Goal: Information Seeking & Learning: Check status

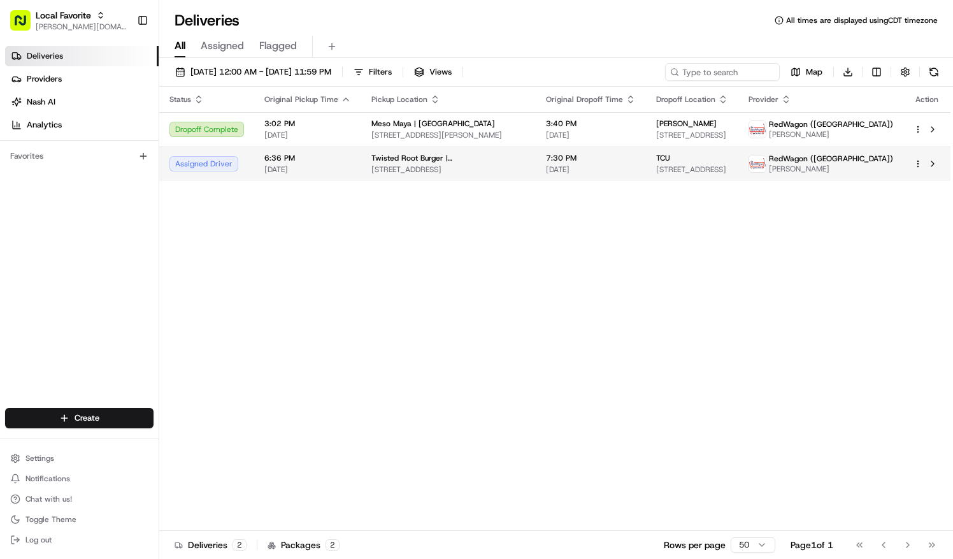
click at [374, 163] on span "Twisted Root Burger | [GEOGRAPHIC_DATA]" at bounding box center [449, 158] width 154 height 10
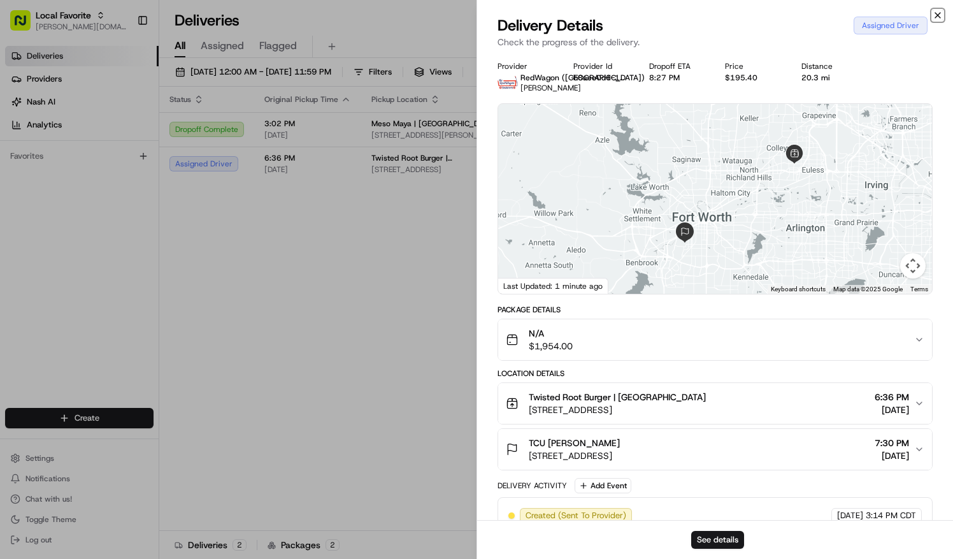
click at [940, 12] on icon "button" at bounding box center [938, 15] width 10 height 10
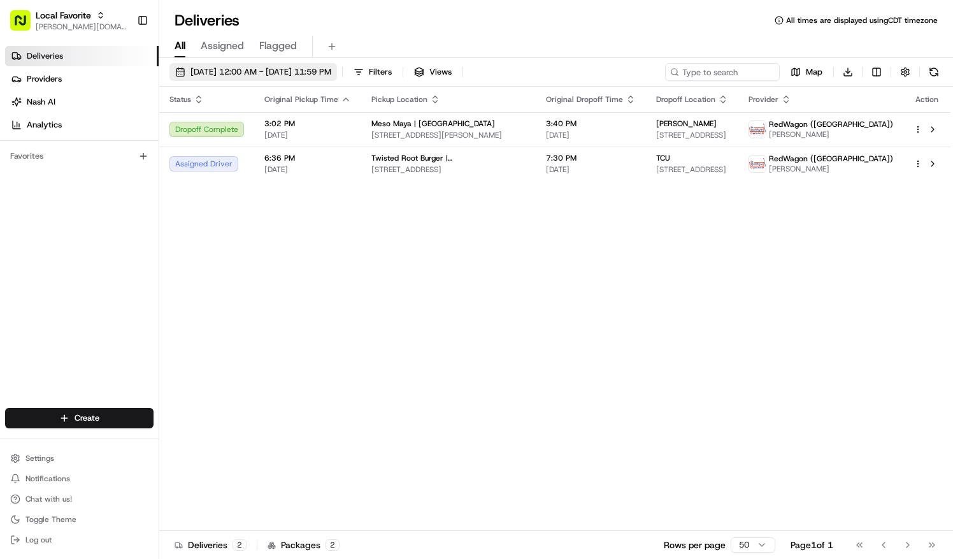
click at [270, 64] on button "[DATE] 12:00 AM - [DATE] 11:59 PM" at bounding box center [254, 72] width 168 height 18
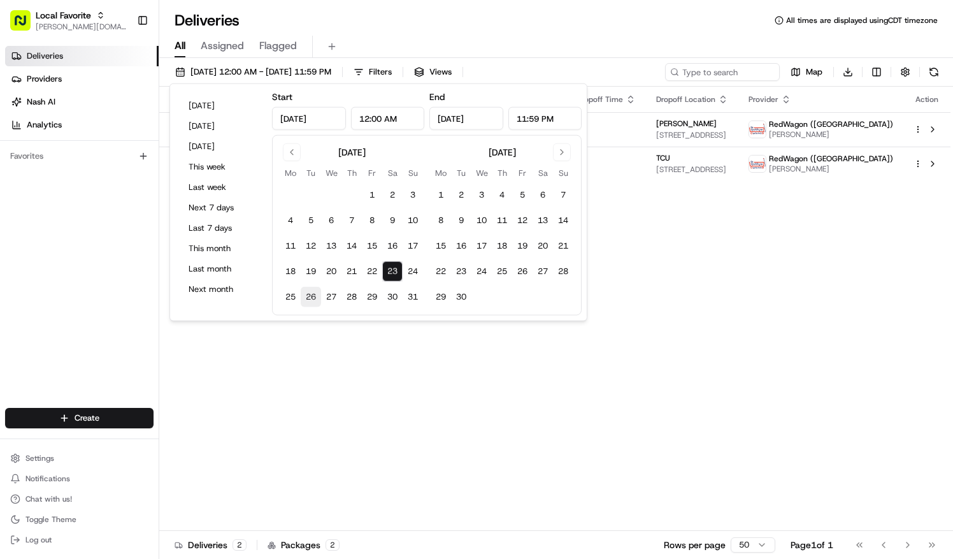
click at [314, 293] on button "26" at bounding box center [311, 297] width 20 height 20
type input "Aug 26, 2025"
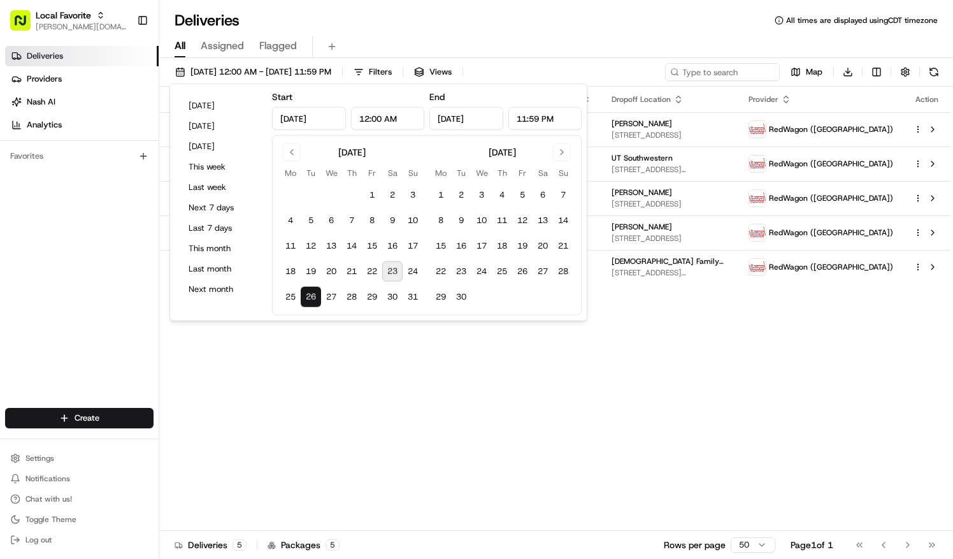
click at [469, 29] on div "Deliveries All times are displayed using CDT timezone" at bounding box center [556, 20] width 794 height 20
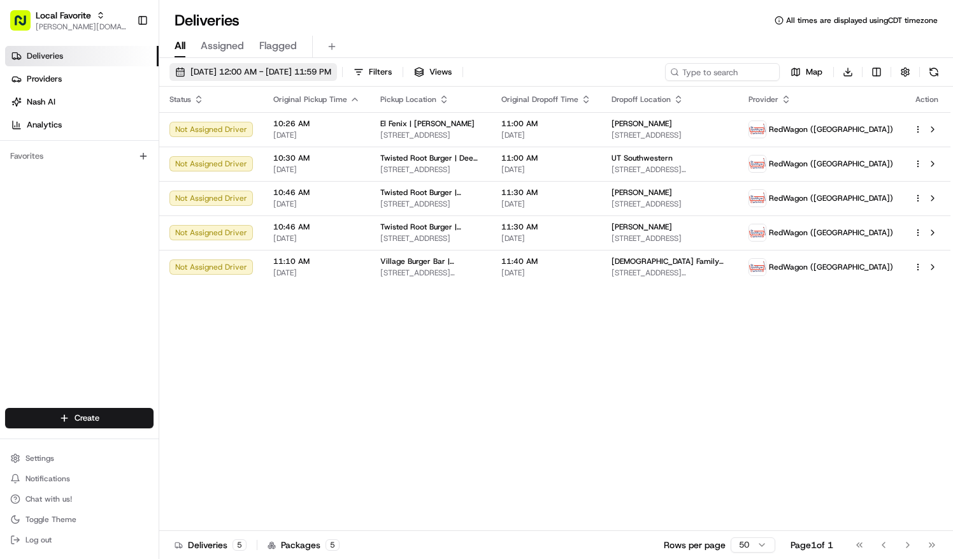
click at [286, 76] on span "08/26/2025 12:00 AM - 08/26/2025 11:59 PM" at bounding box center [261, 71] width 141 height 11
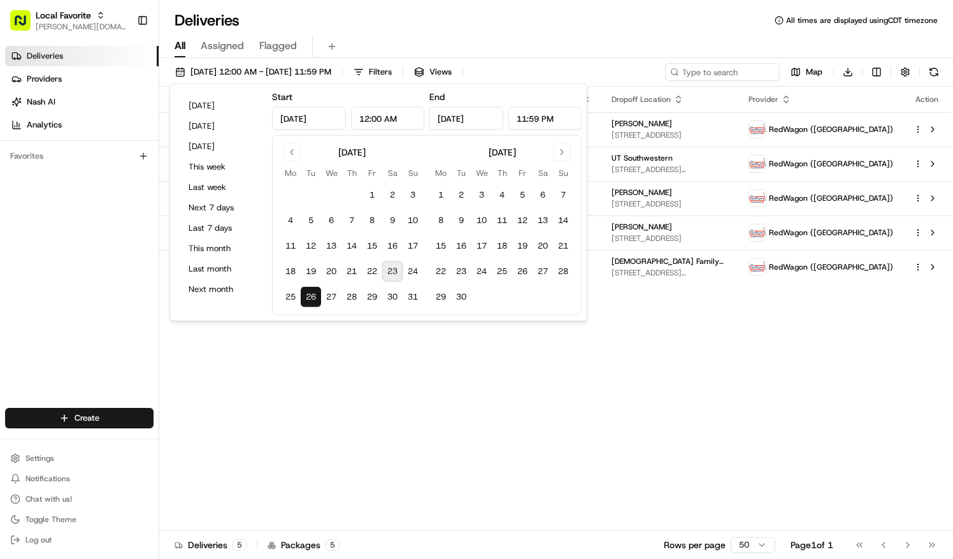
click at [398, 265] on button "23" at bounding box center [392, 271] width 20 height 20
type input "Aug 23, 2025"
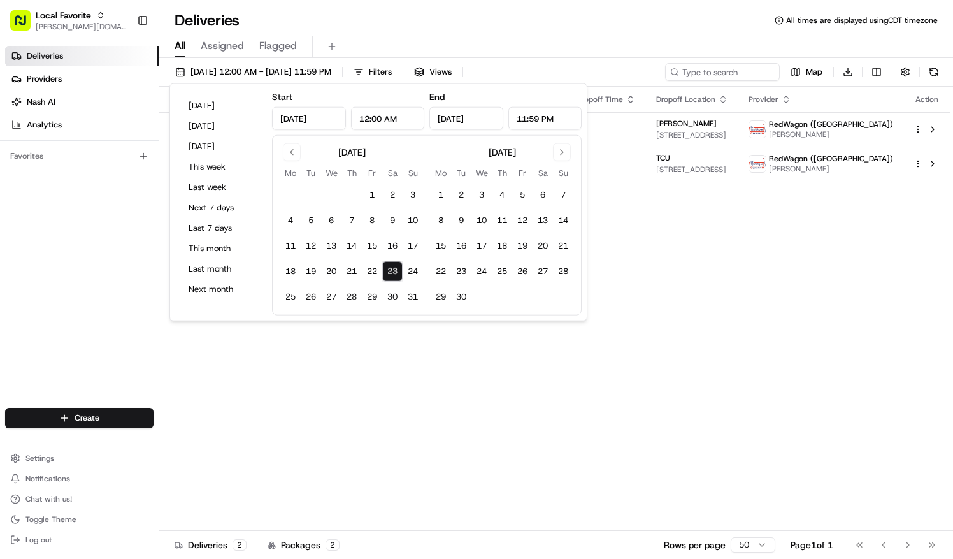
click at [415, 18] on div "Deliveries All times are displayed using CDT timezone" at bounding box center [556, 20] width 794 height 20
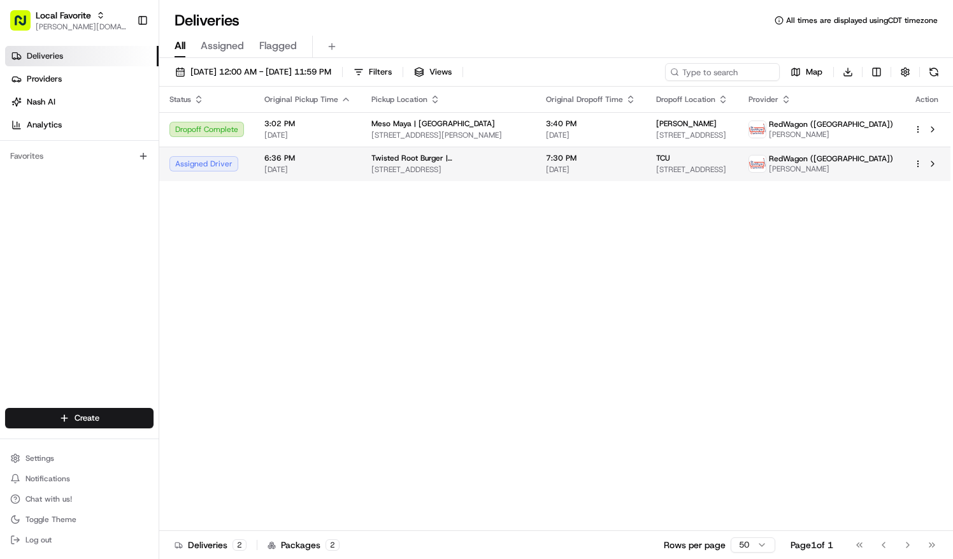
click at [428, 175] on span "[STREET_ADDRESS]" at bounding box center [449, 169] width 154 height 10
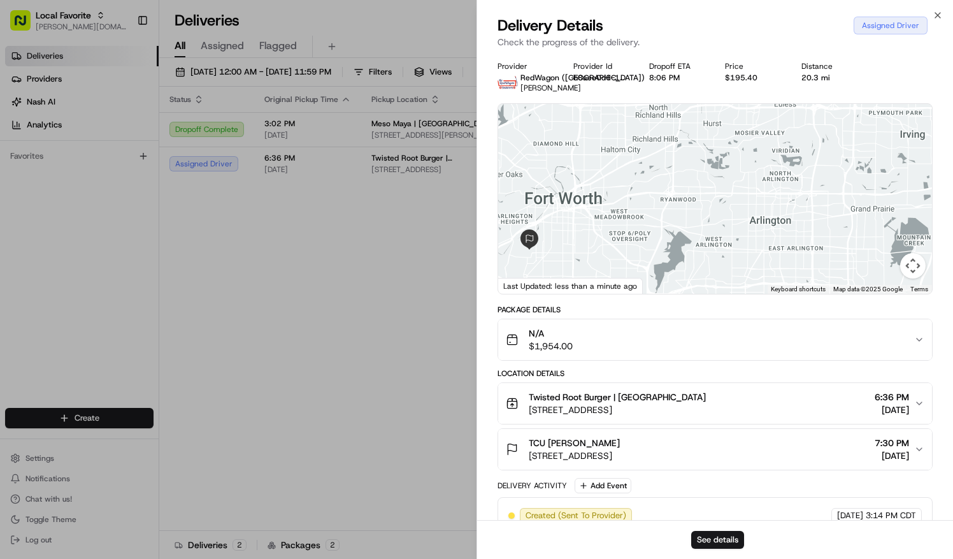
click at [797, 222] on div at bounding box center [715, 199] width 434 height 190
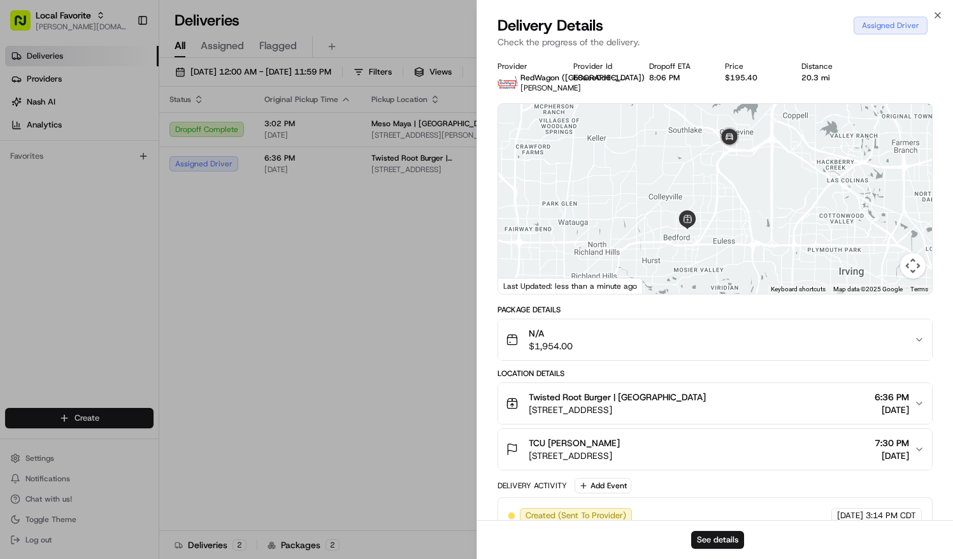
drag, startPoint x: 784, startPoint y: 192, endPoint x: 692, endPoint y: 338, distance: 172.4
click at [692, 338] on div "Provider RedWagon (Dallas) Foluso Odeyale Provider Id b8aee0d6-12e4-e53d-c45d-9…" at bounding box center [715, 343] width 435 height 565
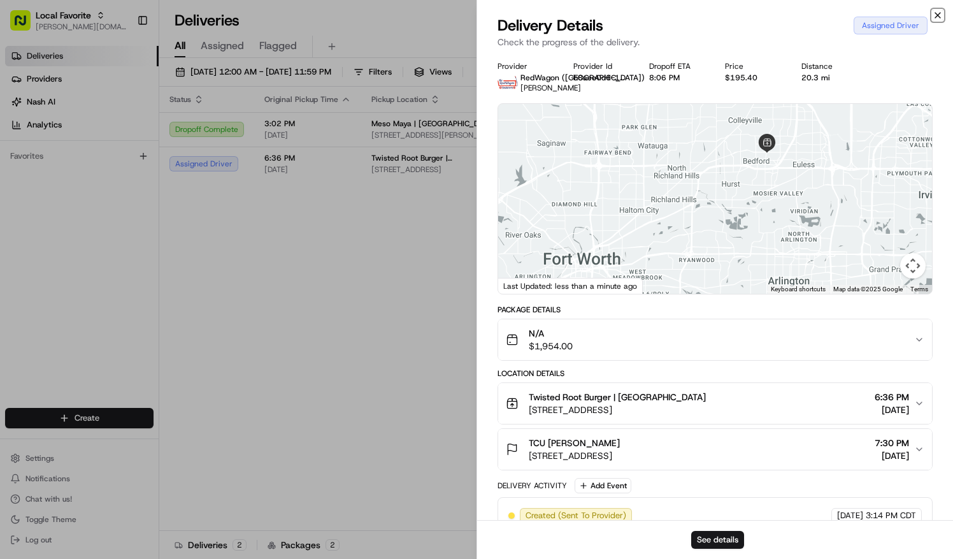
click at [937, 15] on icon "button" at bounding box center [938, 15] width 10 height 10
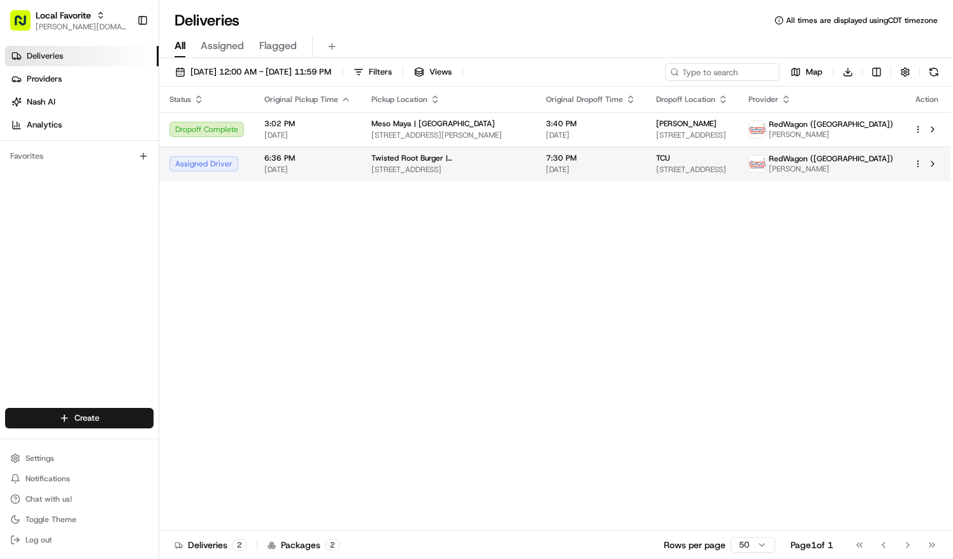
click at [330, 163] on span "6:36 PM" at bounding box center [307, 158] width 87 height 10
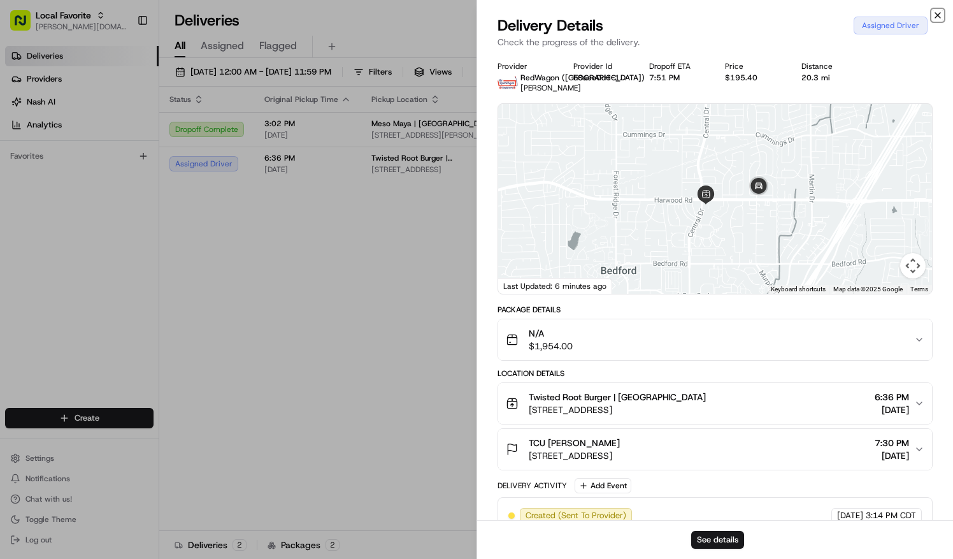
click at [942, 13] on icon "button" at bounding box center [938, 15] width 10 height 10
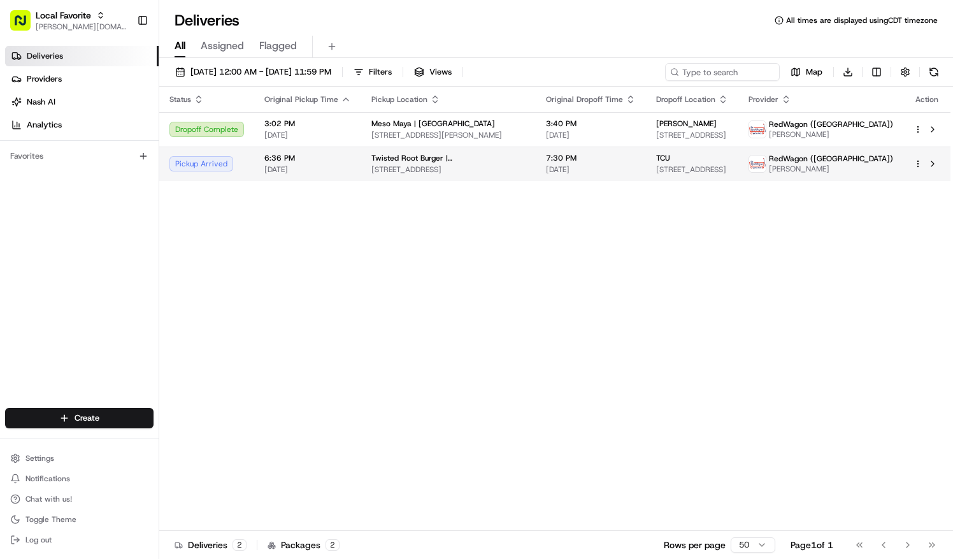
click at [509, 163] on td "Twisted Root Burger | Bedford 2820 Central Dr, Bedford, TX 76021, USA" at bounding box center [448, 164] width 175 height 34
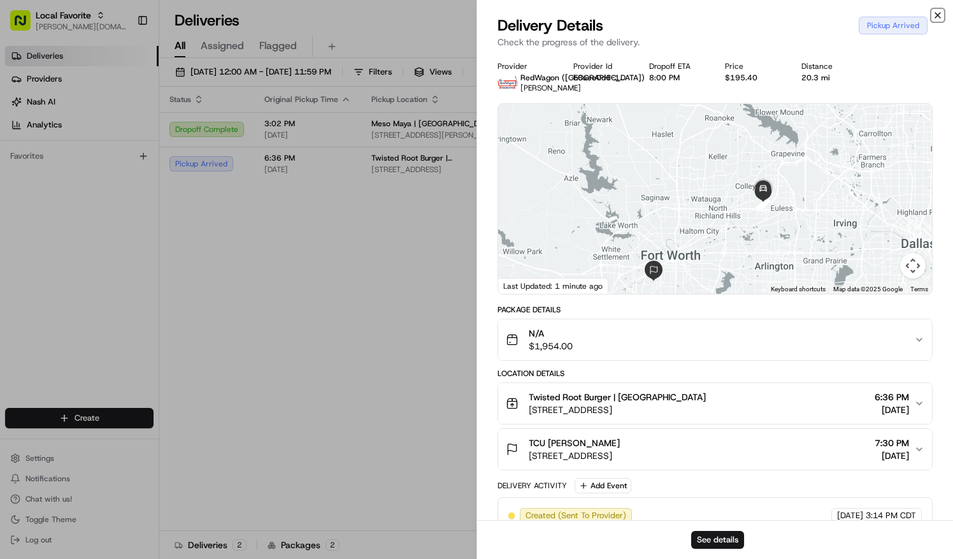
click at [939, 16] on icon "button" at bounding box center [938, 15] width 10 height 10
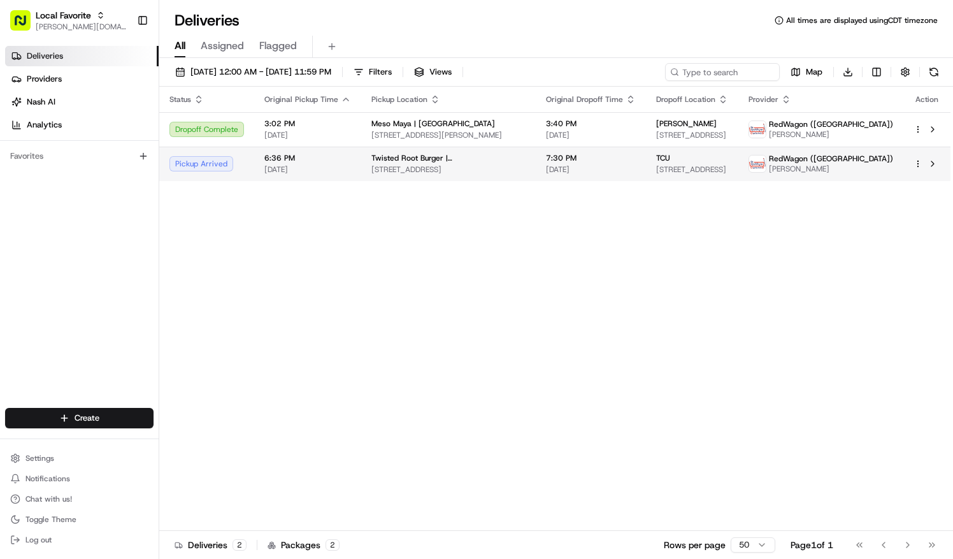
click at [287, 163] on span "6:36 PM" at bounding box center [307, 158] width 87 height 10
click at [214, 168] on div "Pickup Arrived" at bounding box center [207, 163] width 75 height 15
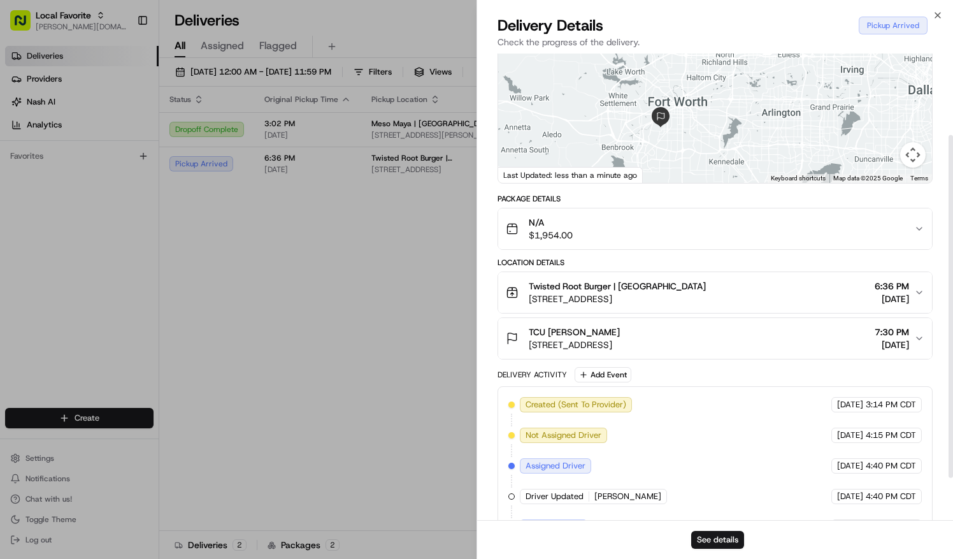
scroll to position [170, 0]
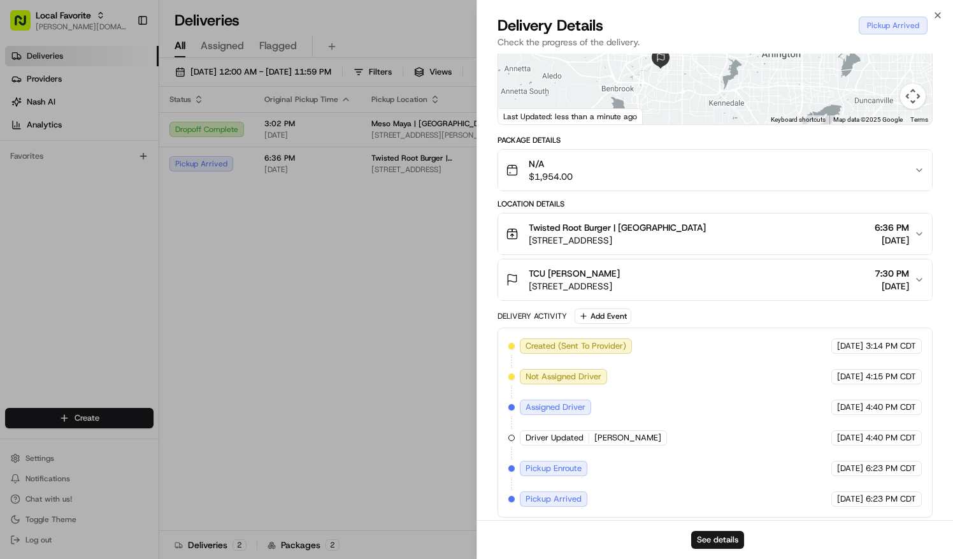
click at [568, 502] on div "Created (Sent To Provider) RedWagon ([GEOGRAPHIC_DATA]) [DATE] 3:14 PM CDT Not …" at bounding box center [715, 423] width 435 height 190
click at [718, 535] on button "See details" at bounding box center [717, 540] width 53 height 18
click at [939, 14] on icon "button" at bounding box center [937, 15] width 5 height 5
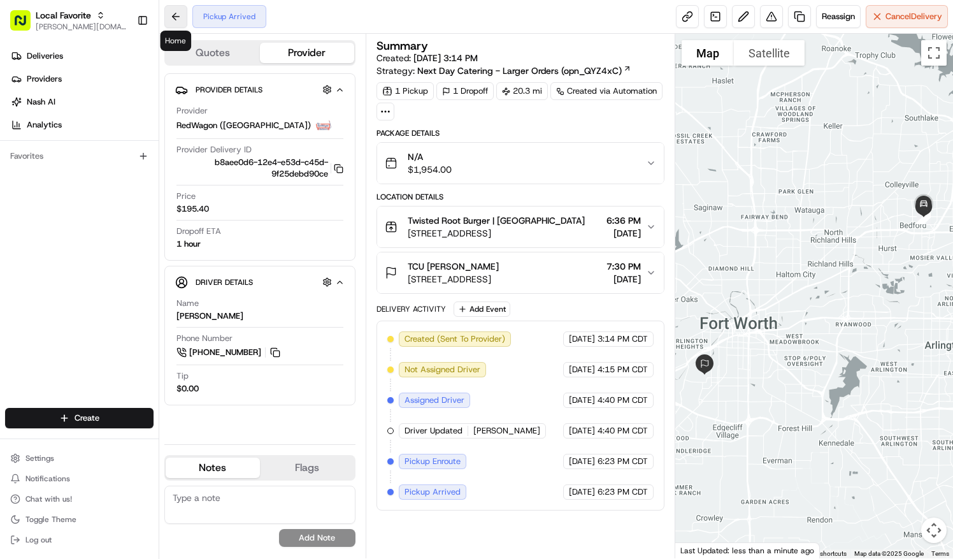
click at [176, 27] on button at bounding box center [175, 16] width 23 height 23
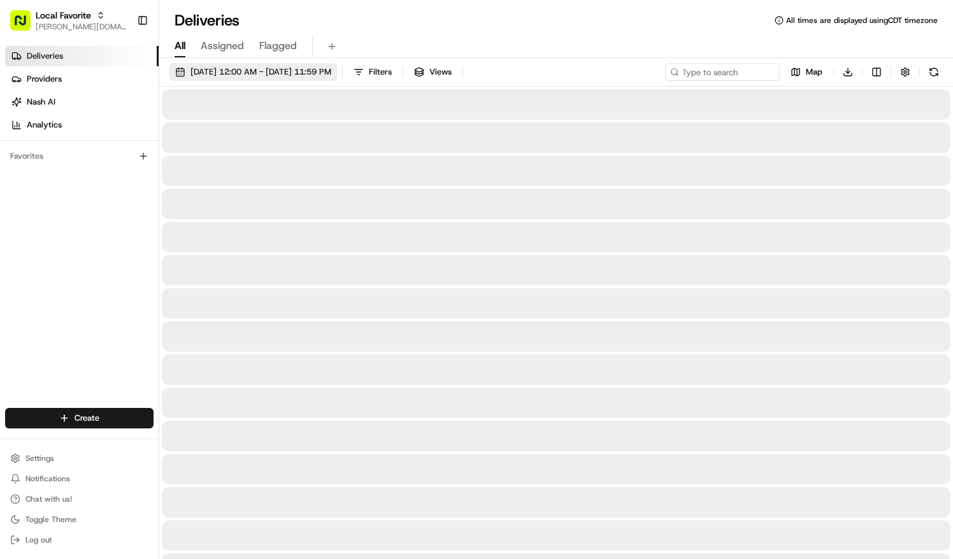
click at [254, 75] on span "[DATE] 12:00 AM - [DATE] 11:59 PM" at bounding box center [261, 71] width 141 height 11
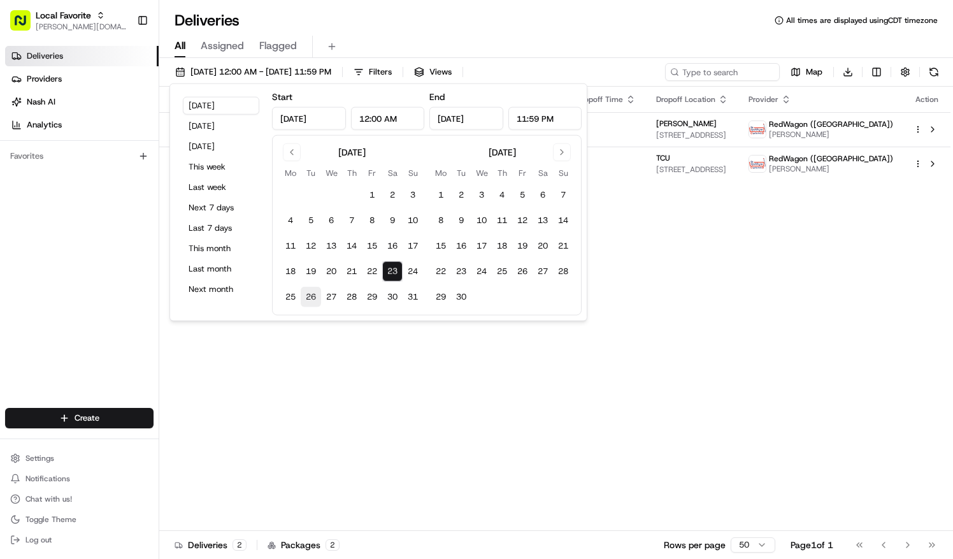
click at [310, 297] on button "26" at bounding box center [311, 297] width 20 height 20
type input "Aug 26, 2025"
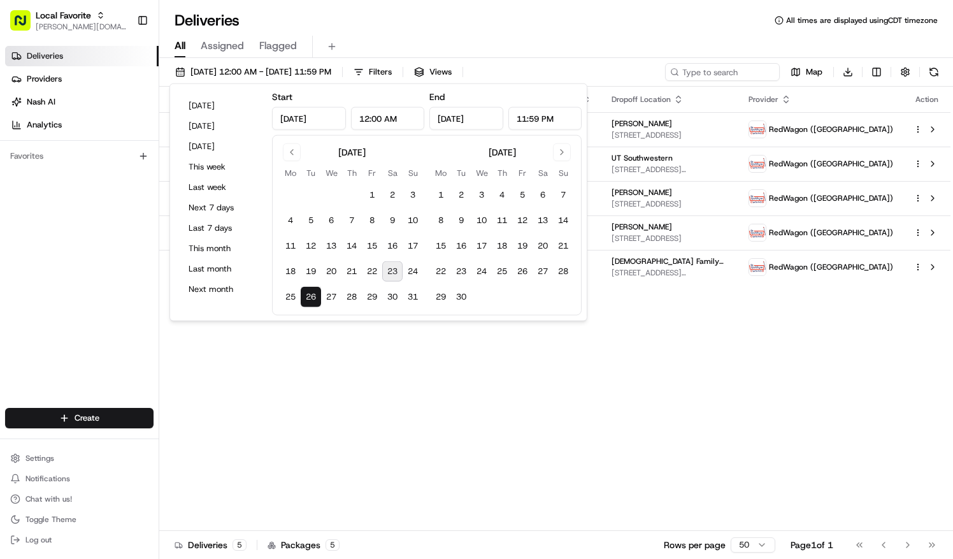
click at [533, 21] on div "Deliveries All times are displayed using CDT timezone" at bounding box center [556, 20] width 794 height 20
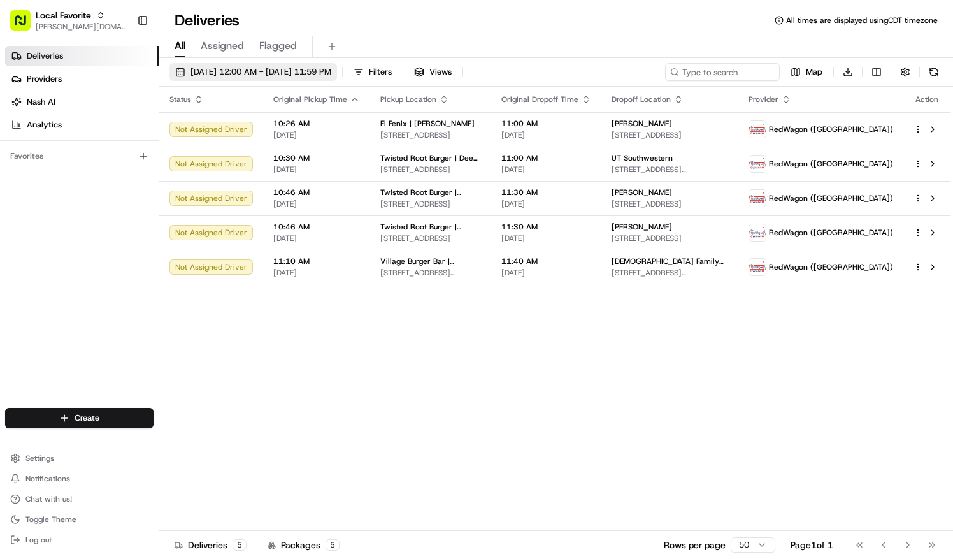
click at [238, 75] on span "08/26/2025 12:00 AM - 08/26/2025 11:59 PM" at bounding box center [261, 71] width 141 height 11
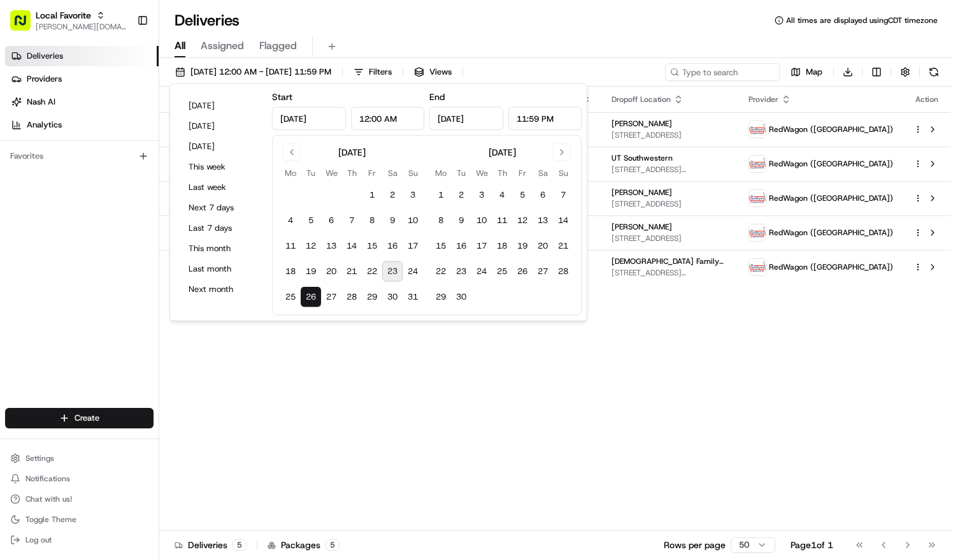
click at [390, 263] on button "23" at bounding box center [392, 271] width 20 height 20
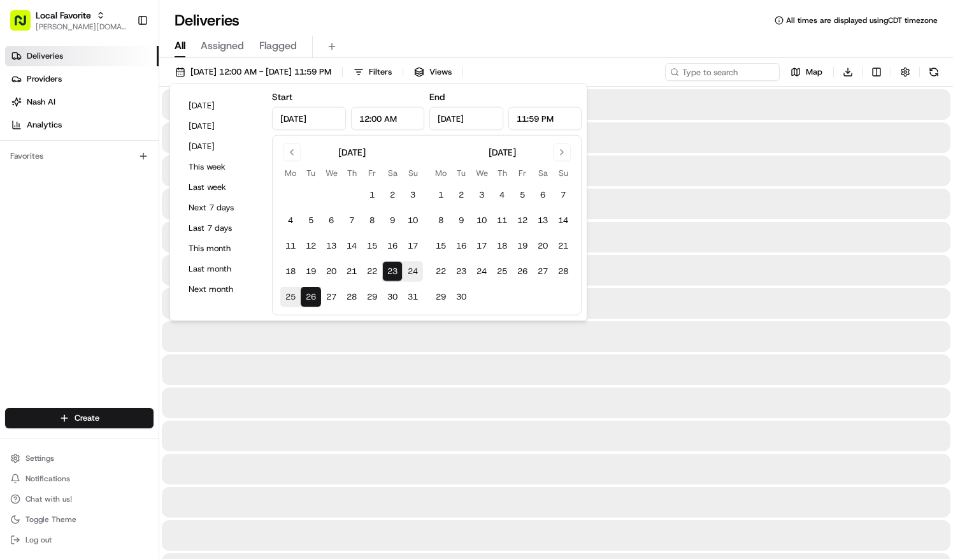
type input "Aug 23, 2025"
click at [390, 263] on button "23" at bounding box center [392, 271] width 20 height 20
type input "Aug 23, 2025"
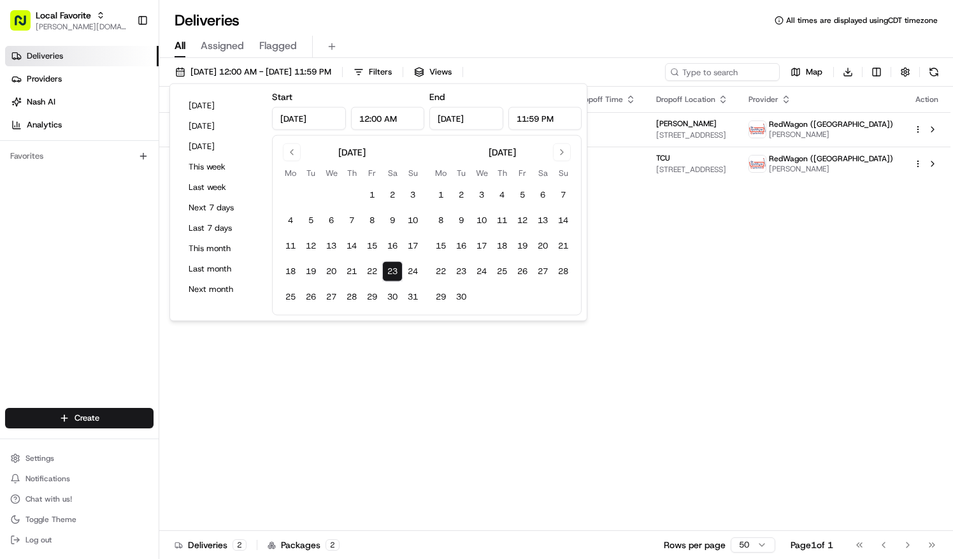
click at [474, 22] on div "Deliveries All times are displayed using CDT timezone" at bounding box center [556, 20] width 794 height 20
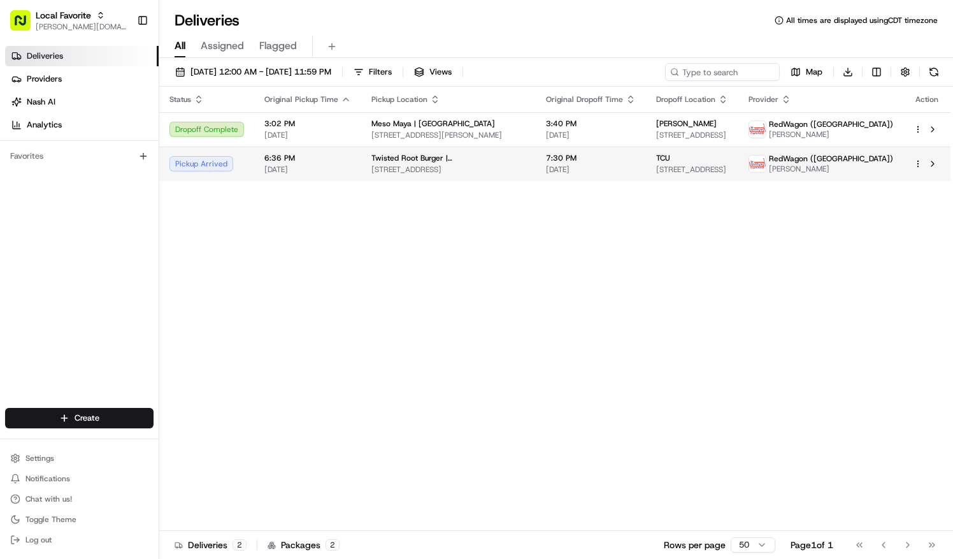
click at [449, 163] on span "Twisted Root Burger | [GEOGRAPHIC_DATA]" at bounding box center [449, 158] width 154 height 10
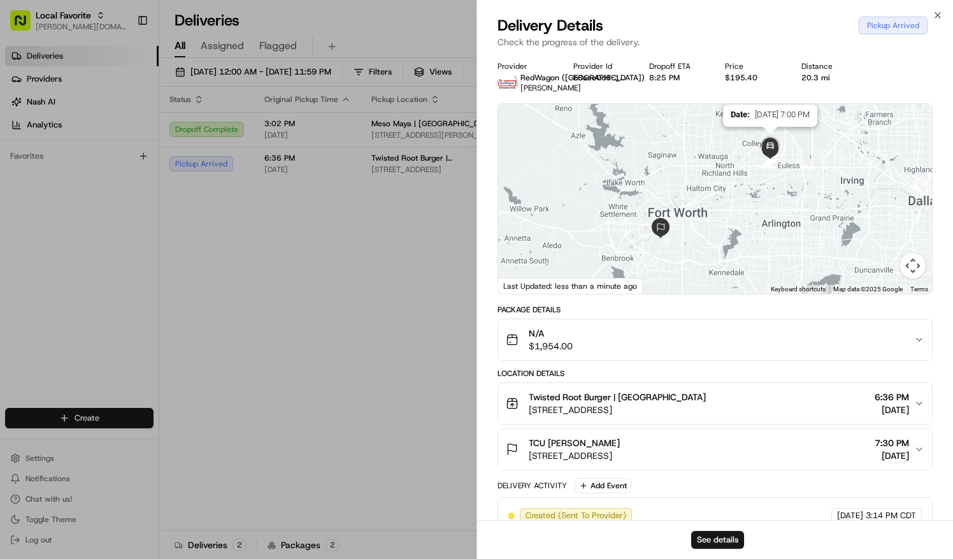
click at [768, 164] on img at bounding box center [771, 147] width 36 height 36
click at [770, 161] on img at bounding box center [771, 147] width 36 height 36
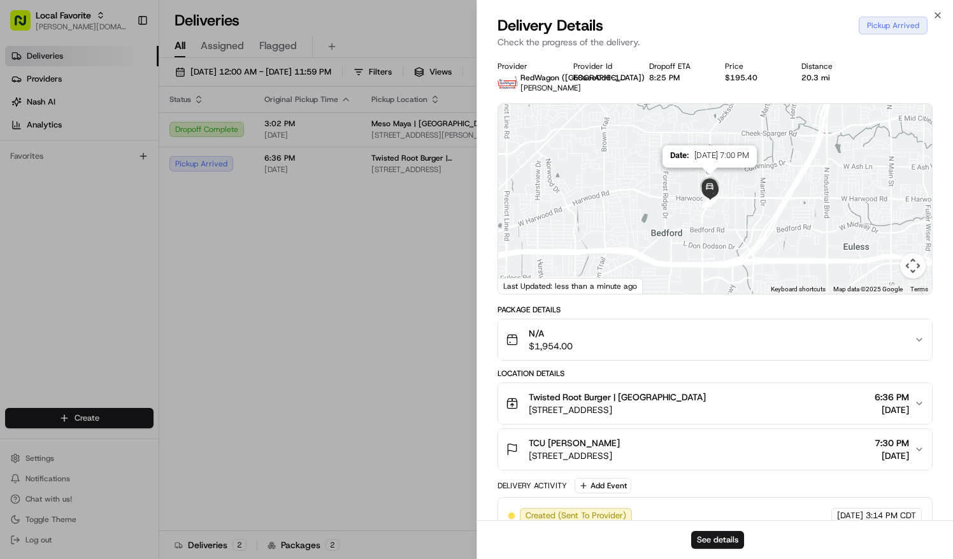
click at [710, 185] on img at bounding box center [710, 188] width 36 height 36
click at [709, 198] on img at bounding box center [710, 188] width 36 height 36
click at [938, 15] on icon "button" at bounding box center [937, 15] width 5 height 5
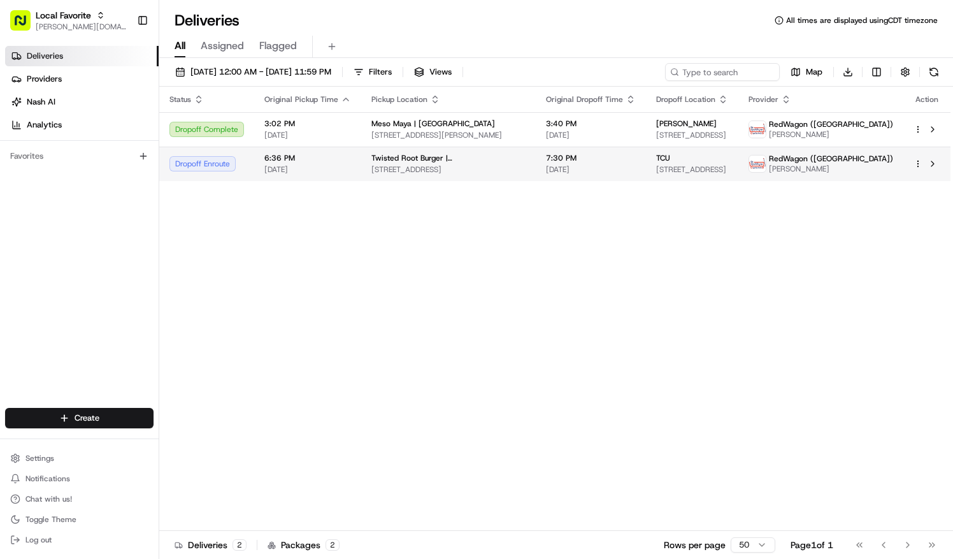
click at [211, 164] on div "Dropoff Enroute" at bounding box center [207, 163] width 75 height 15
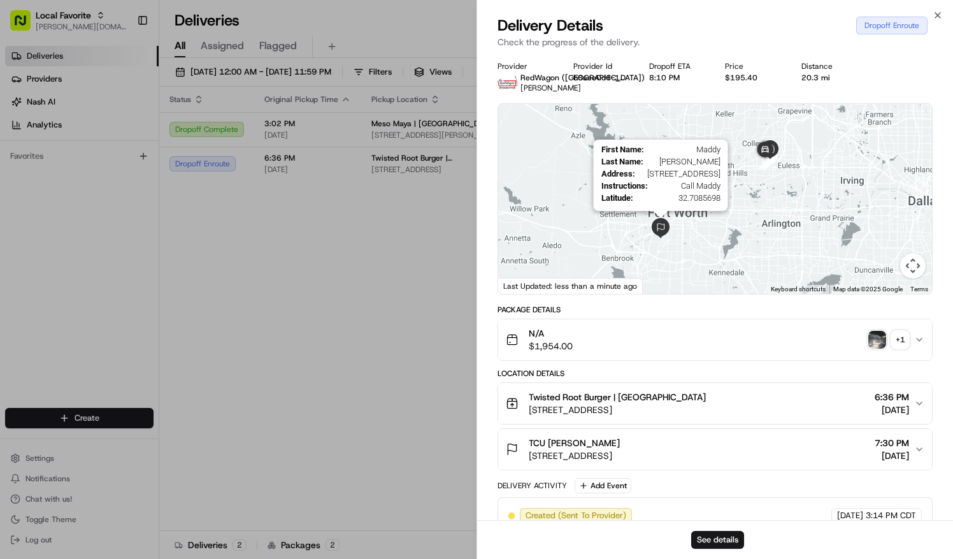
click at [665, 231] on img at bounding box center [661, 228] width 31 height 31
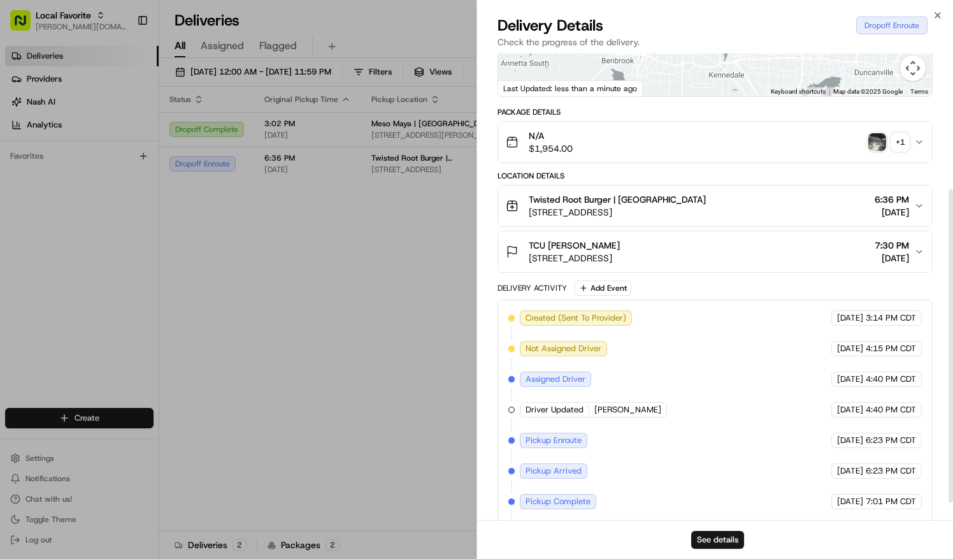
scroll to position [230, 0]
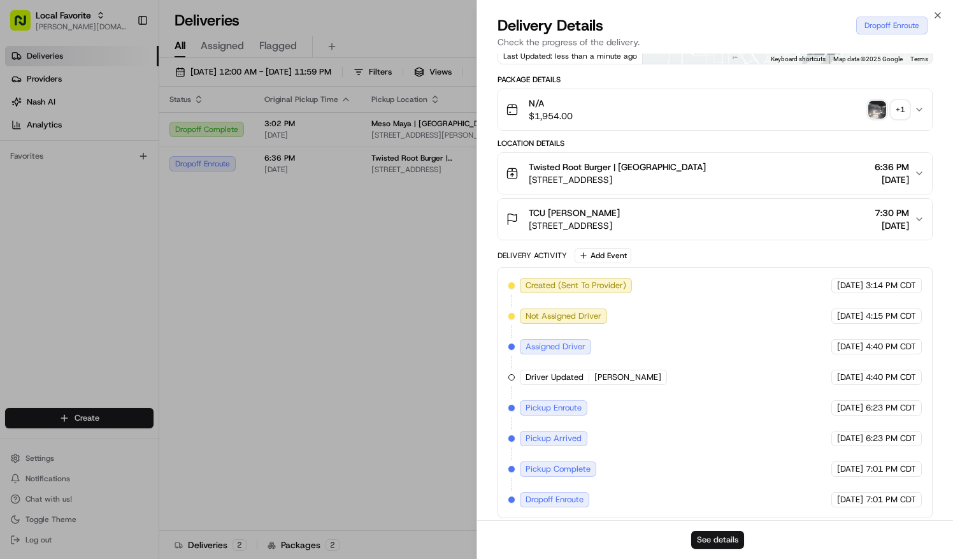
click at [725, 537] on button "See details" at bounding box center [717, 540] width 53 height 18
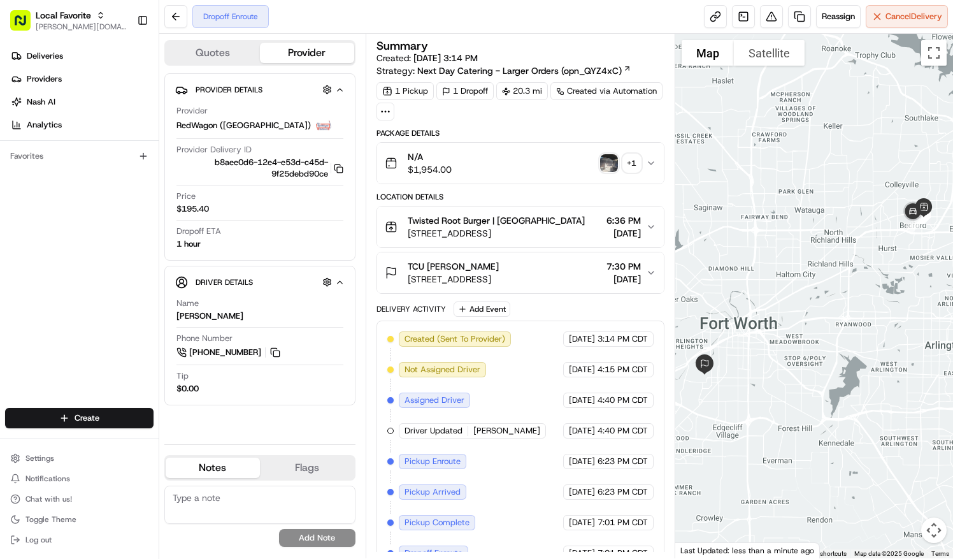
scroll to position [13, 0]
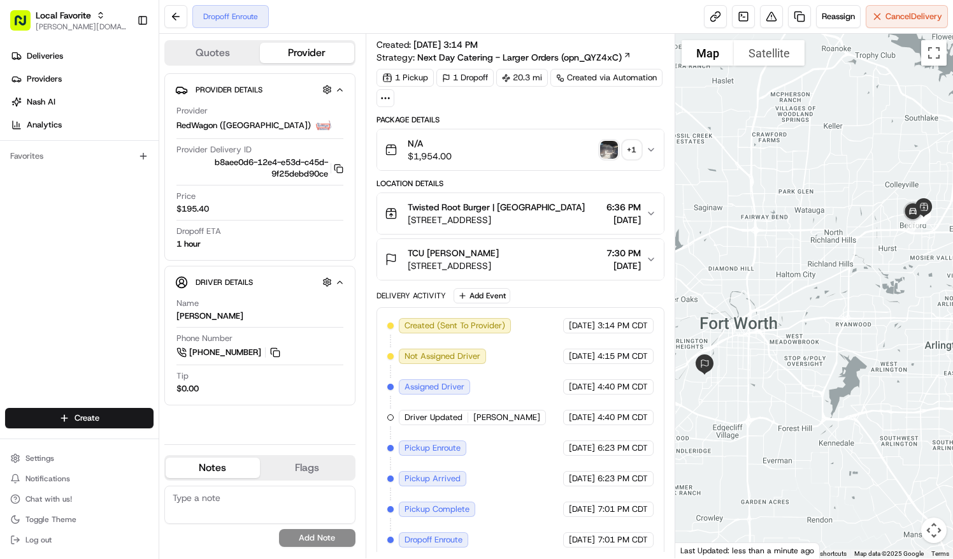
click at [691, 20] on div "Dropoff Enroute Reassign Cancel Delivery" at bounding box center [556, 17] width 794 height 34
click at [176, 15] on button at bounding box center [175, 16] width 23 height 23
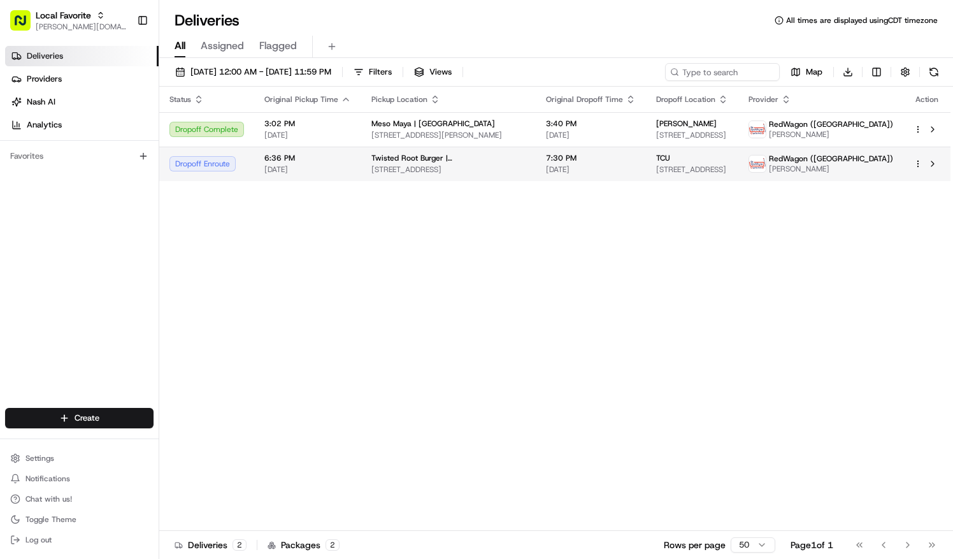
click at [240, 170] on div "Dropoff Enroute" at bounding box center [207, 163] width 75 height 15
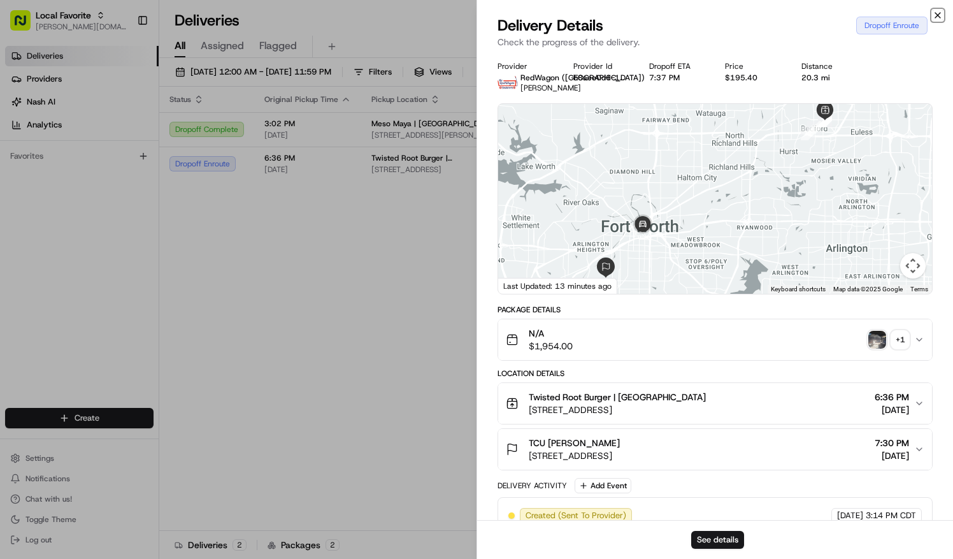
click at [937, 16] on icon "button" at bounding box center [937, 15] width 5 height 5
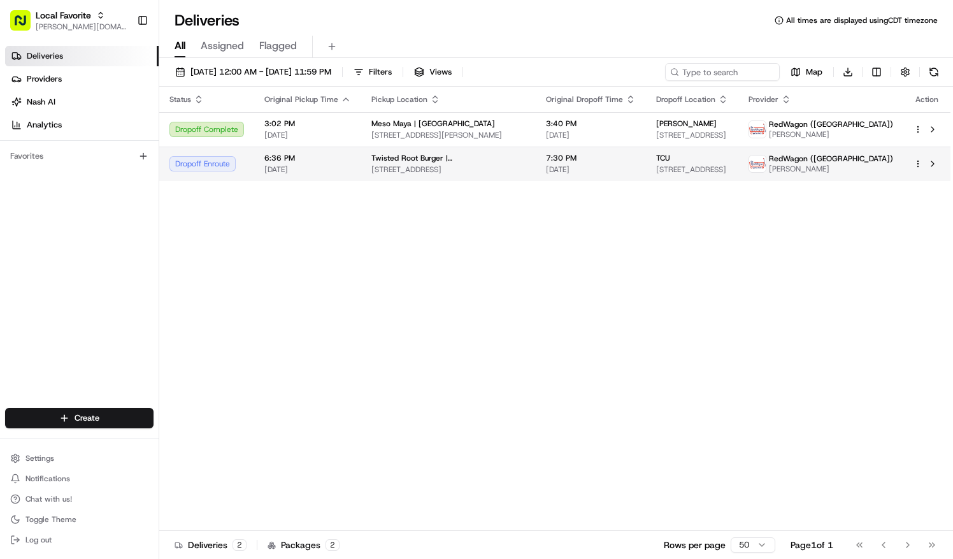
click at [357, 175] on td "6:36 PM [DATE]" at bounding box center [307, 164] width 107 height 34
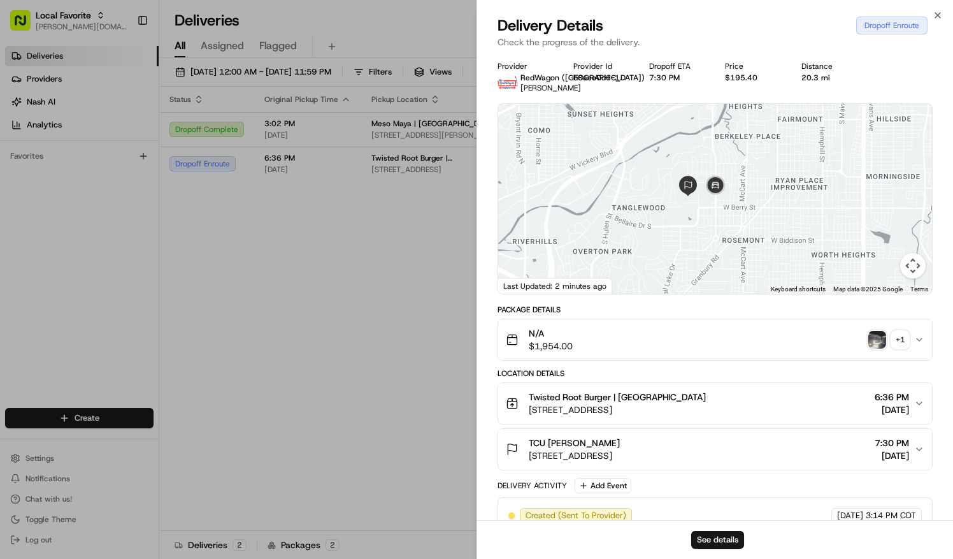
click at [667, 233] on div at bounding box center [715, 199] width 434 height 190
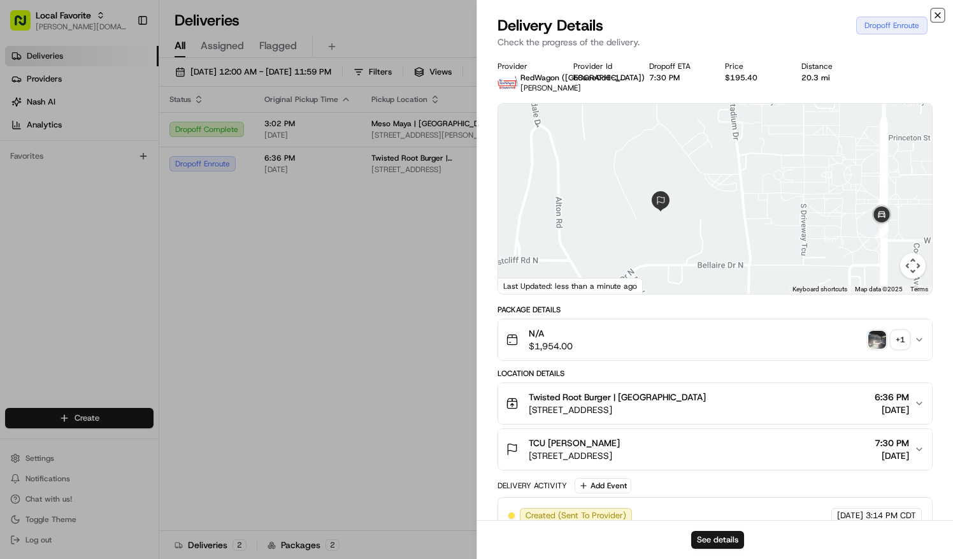
click at [937, 17] on icon "button" at bounding box center [937, 15] width 5 height 5
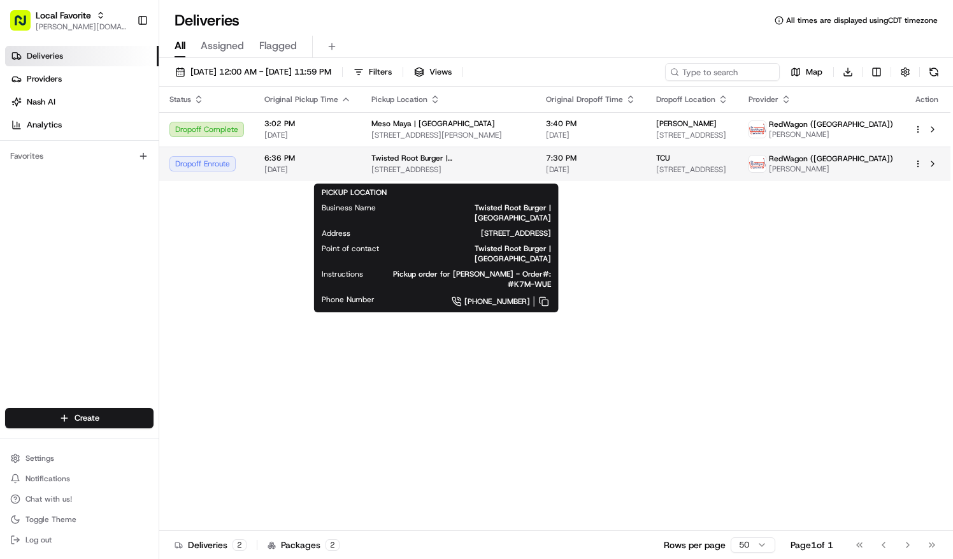
click at [475, 171] on span "[STREET_ADDRESS]" at bounding box center [449, 169] width 154 height 10
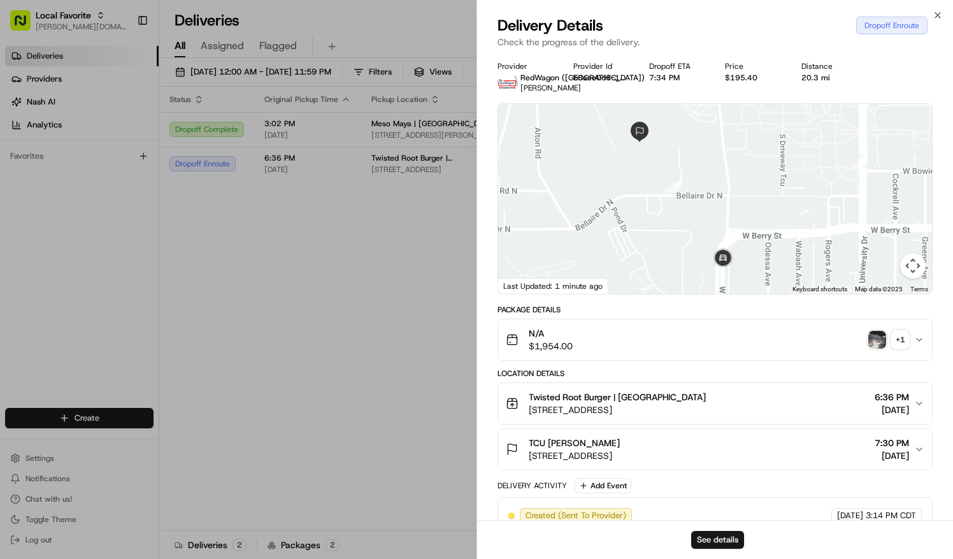
click at [876, 343] on img "button" at bounding box center [878, 340] width 18 height 18
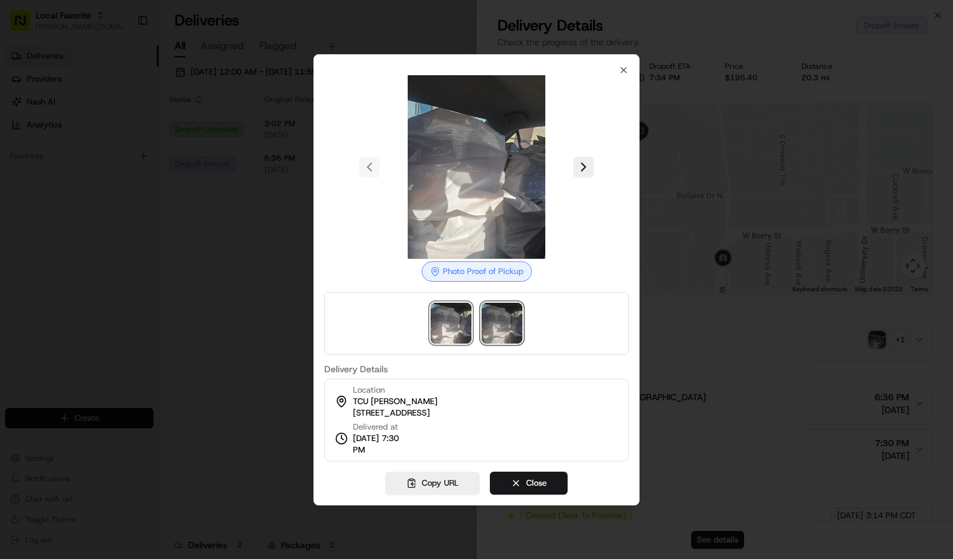
click at [509, 315] on img at bounding box center [502, 323] width 41 height 41
click at [454, 328] on img at bounding box center [451, 323] width 41 height 41
click at [498, 332] on img at bounding box center [502, 323] width 41 height 41
click at [458, 326] on img at bounding box center [451, 323] width 41 height 41
click at [493, 328] on img at bounding box center [502, 323] width 41 height 41
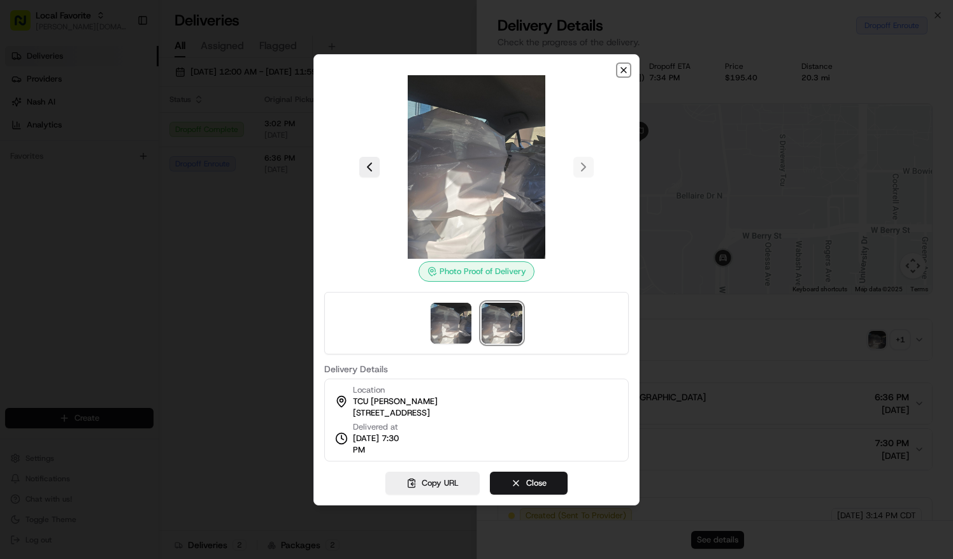
click at [623, 70] on icon "button" at bounding box center [624, 70] width 10 height 10
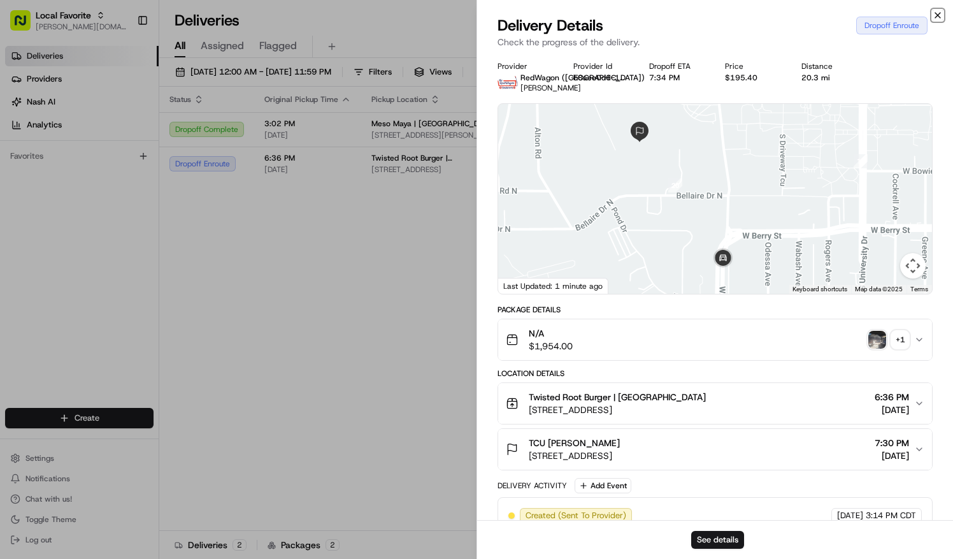
click at [938, 18] on icon "button" at bounding box center [938, 15] width 10 height 10
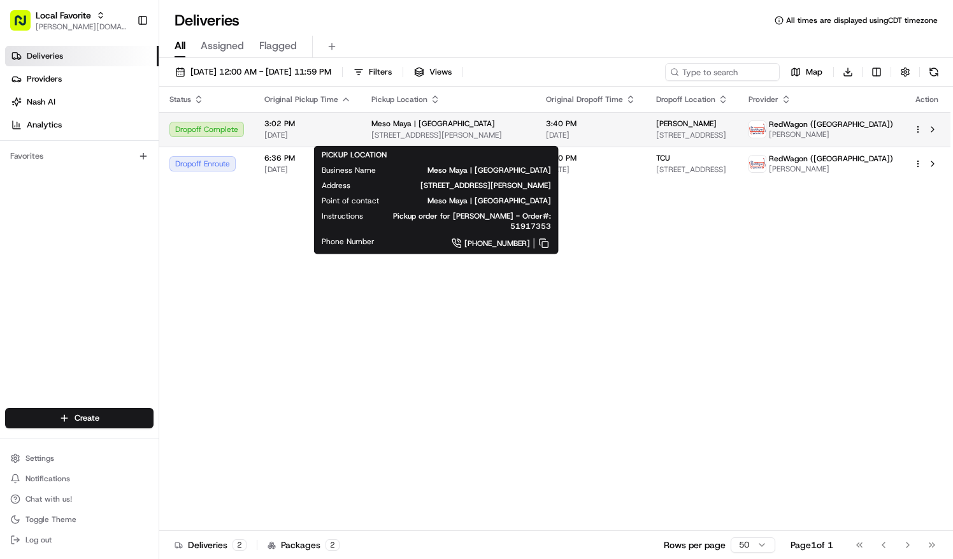
click at [435, 129] on span "Meso Maya | [GEOGRAPHIC_DATA]" at bounding box center [434, 124] width 124 height 10
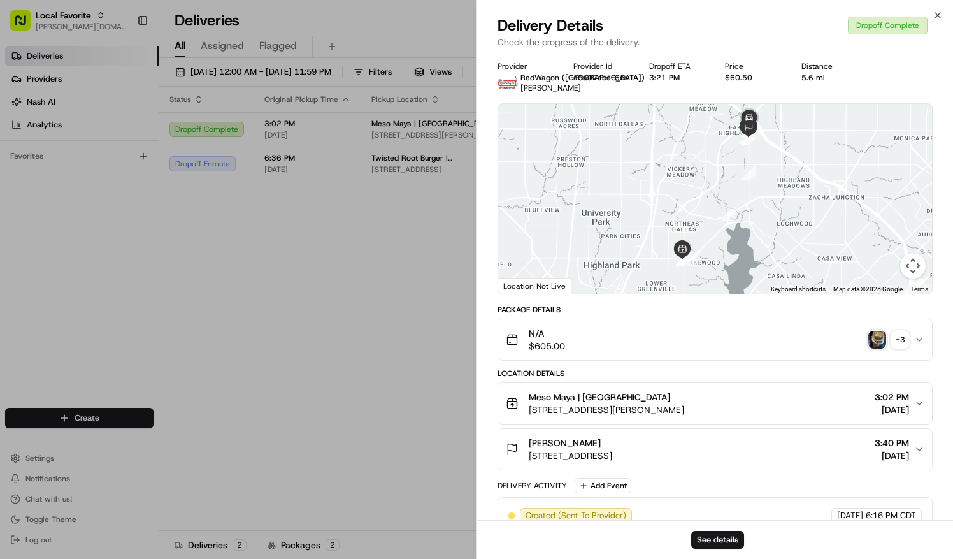
click at [877, 349] on img "button" at bounding box center [878, 340] width 18 height 18
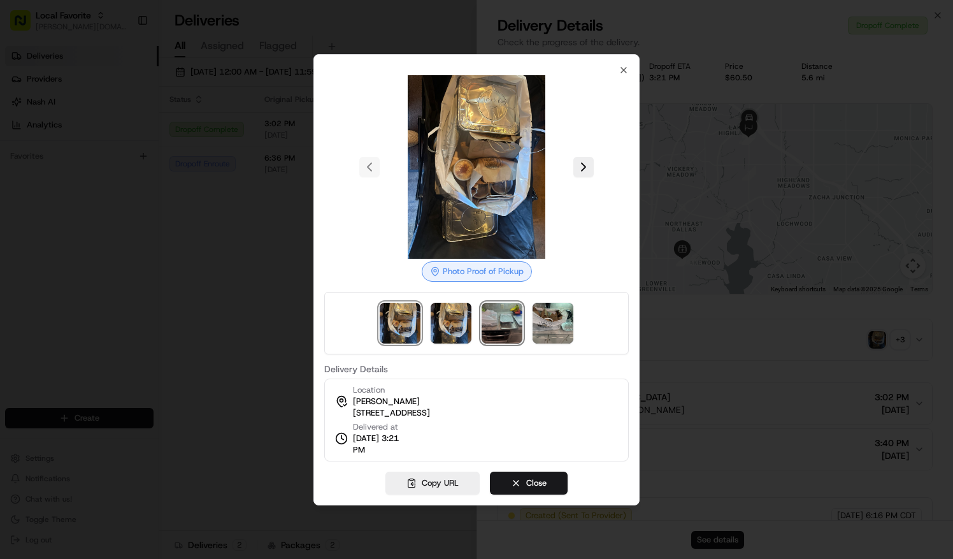
click at [513, 325] on img at bounding box center [502, 323] width 41 height 41
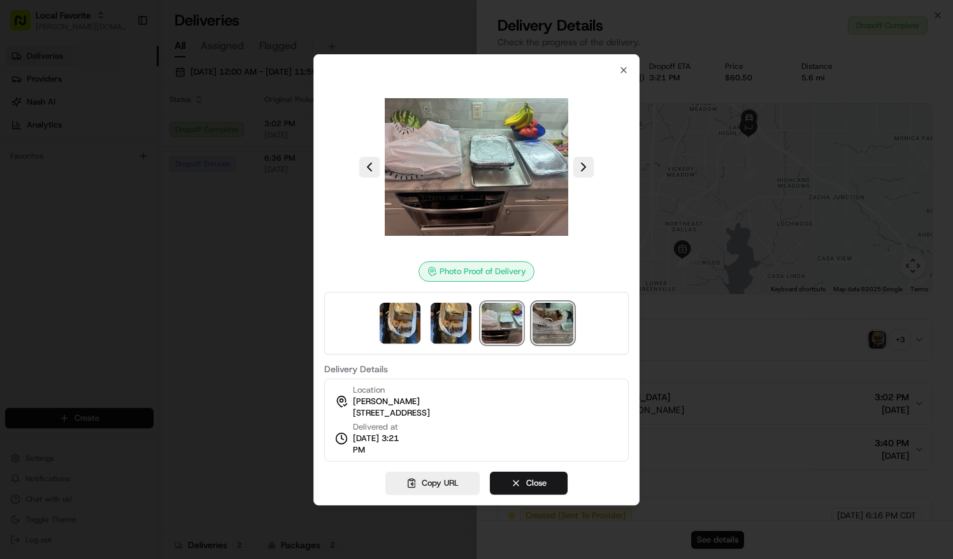
click at [541, 321] on img at bounding box center [553, 323] width 41 height 41
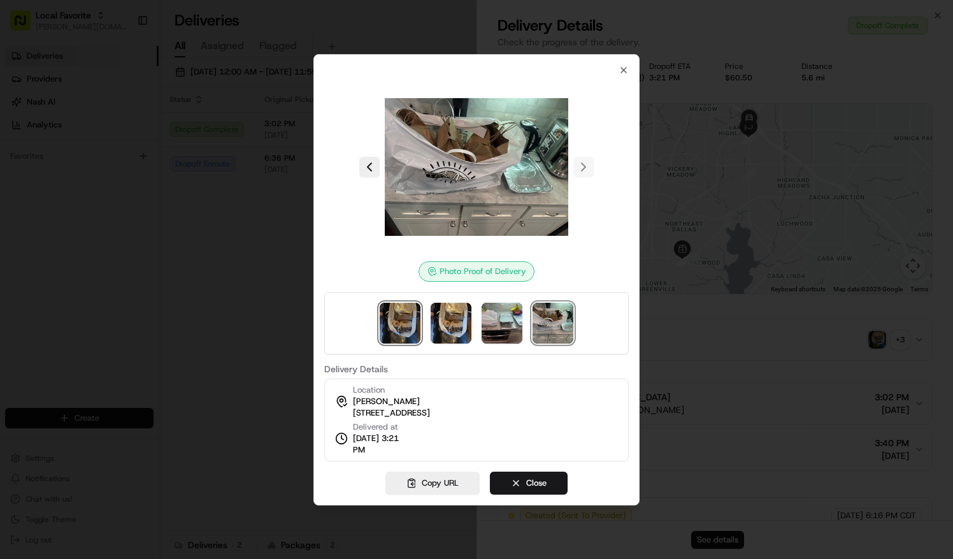
click at [394, 317] on img at bounding box center [400, 323] width 41 height 41
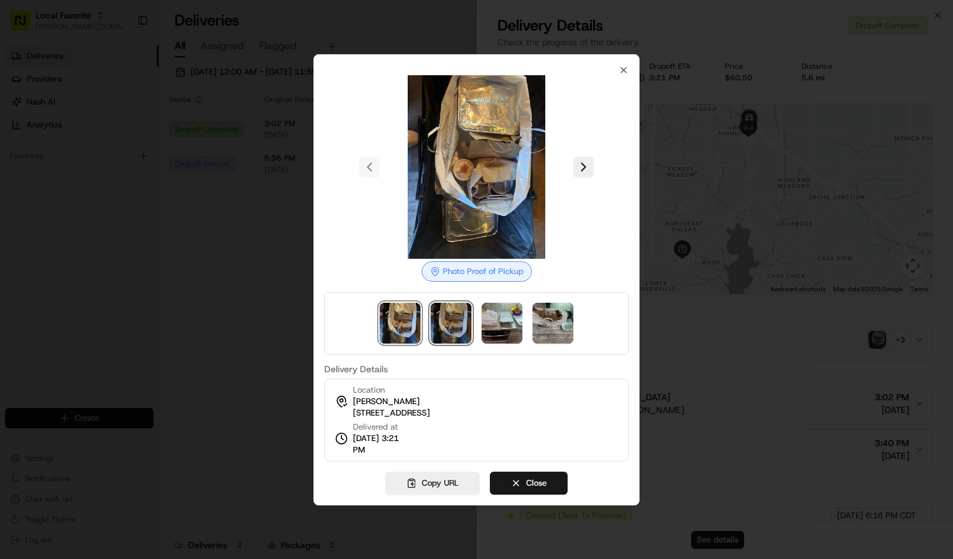
click at [433, 317] on img at bounding box center [451, 323] width 41 height 41
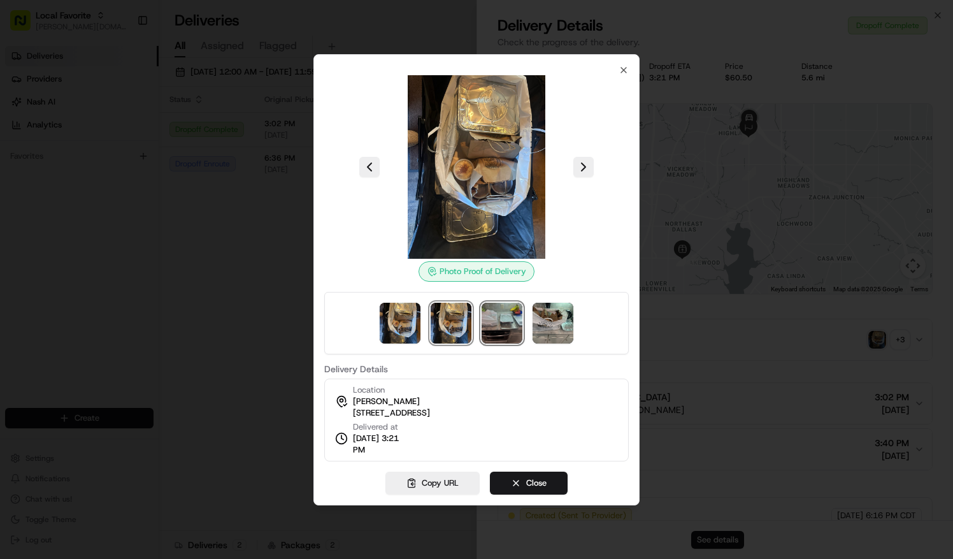
click at [489, 322] on img at bounding box center [502, 323] width 41 height 41
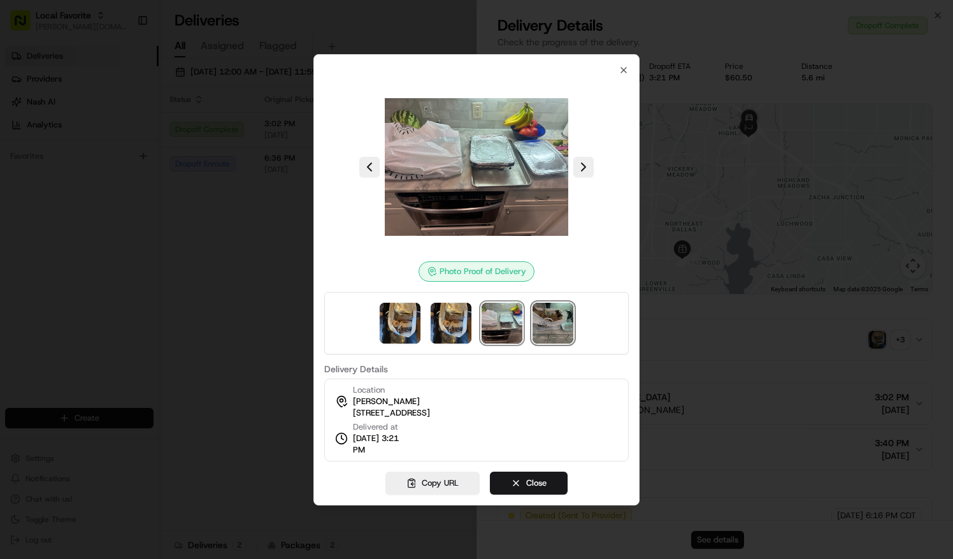
click at [562, 315] on img at bounding box center [553, 323] width 41 height 41
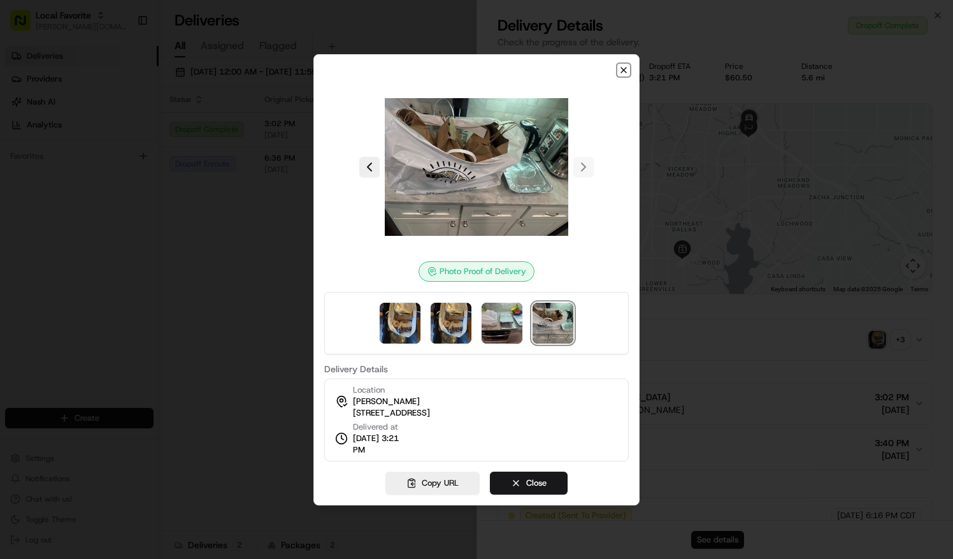
click at [622, 66] on icon "button" at bounding box center [624, 70] width 10 height 10
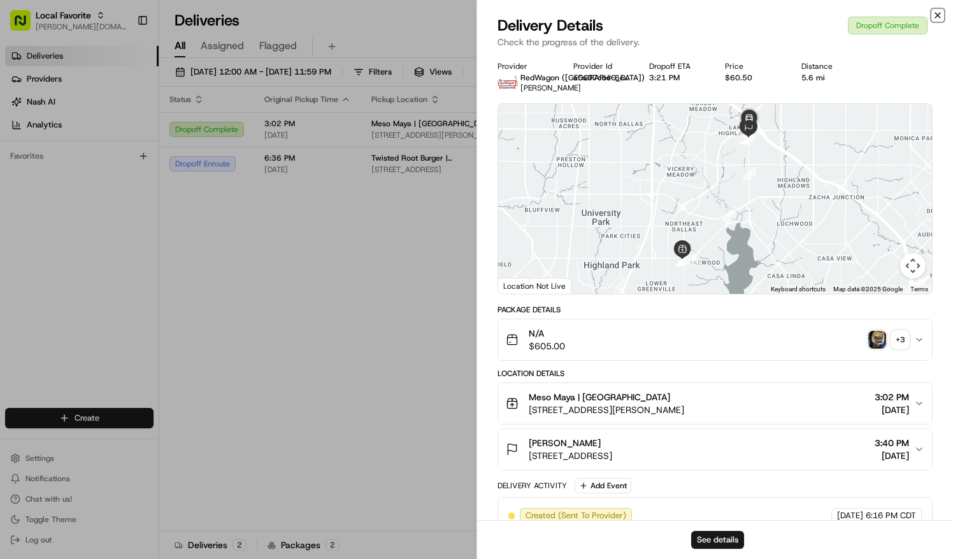
click at [940, 12] on icon "button" at bounding box center [938, 15] width 10 height 10
click at [487, 175] on span "[STREET_ADDRESS]" at bounding box center [449, 169] width 154 height 10
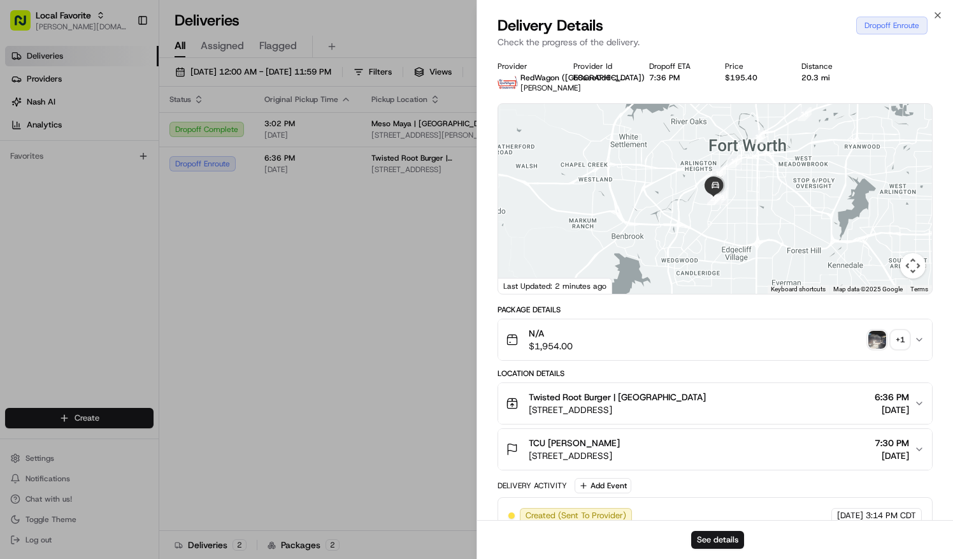
click at [898, 339] on div "+ 1" at bounding box center [900, 340] width 18 height 18
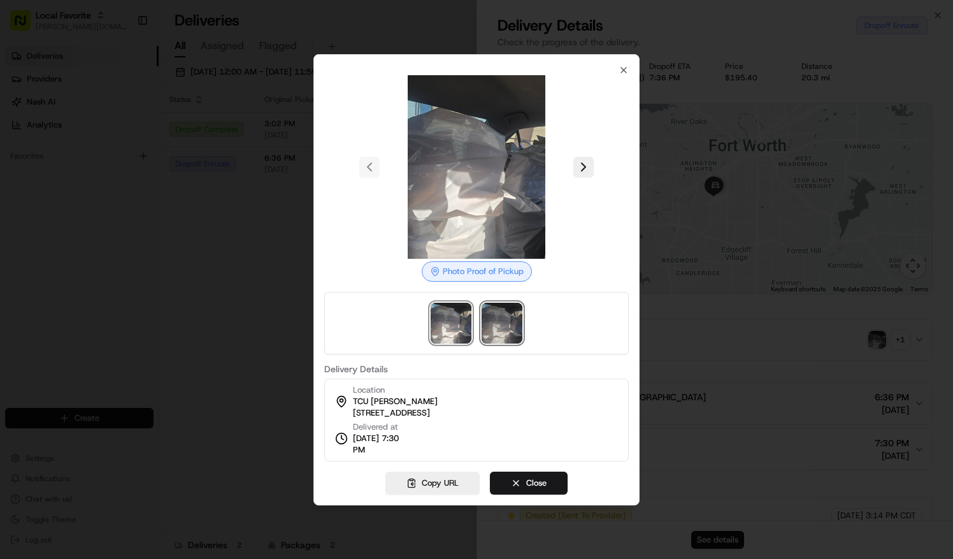
click at [495, 317] on img at bounding box center [502, 323] width 41 height 41
click at [588, 166] on div at bounding box center [476, 167] width 305 height 184
click at [445, 324] on img at bounding box center [451, 323] width 41 height 41
click at [501, 320] on img at bounding box center [502, 323] width 41 height 41
click at [626, 71] on icon "button" at bounding box center [623, 70] width 5 height 5
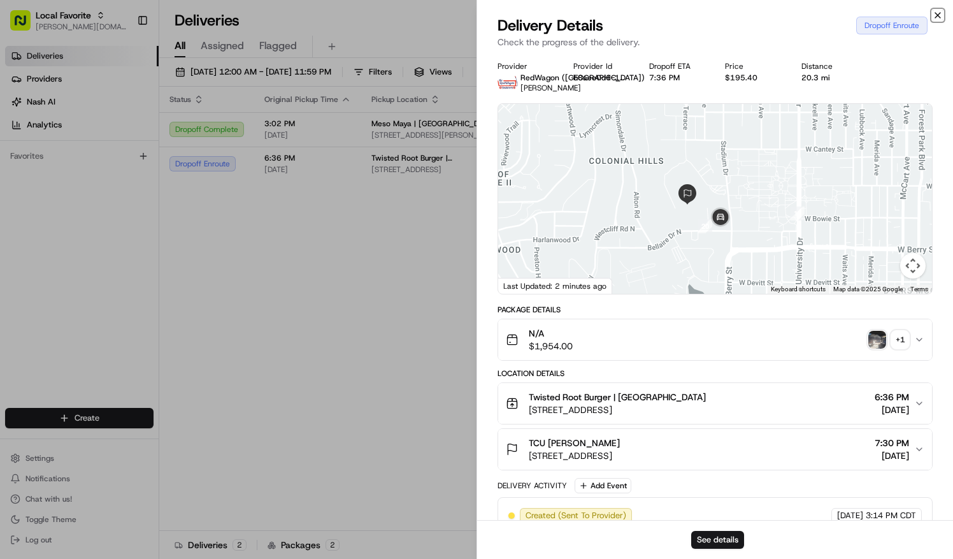
click at [935, 14] on icon "button" at bounding box center [938, 15] width 10 height 10
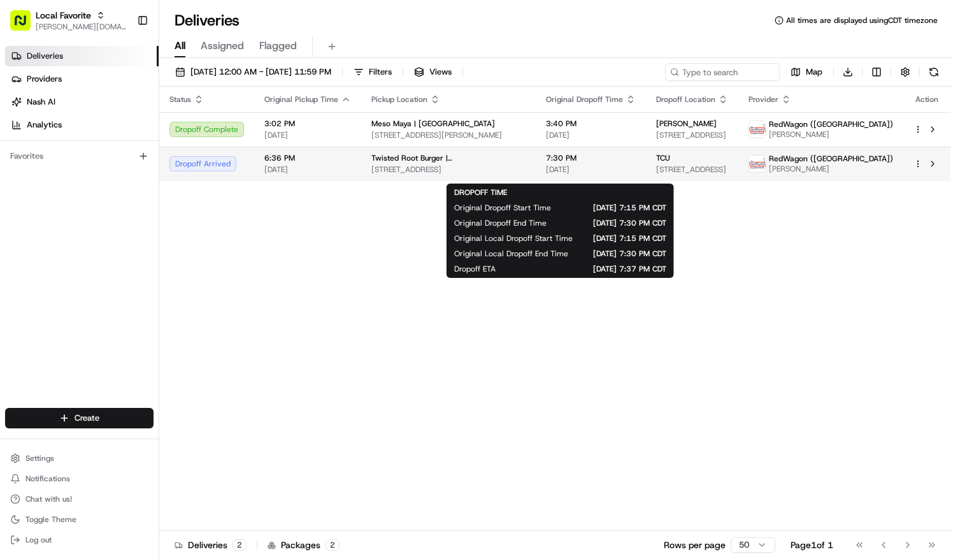
click at [546, 163] on span "7:30 PM" at bounding box center [591, 158] width 90 height 10
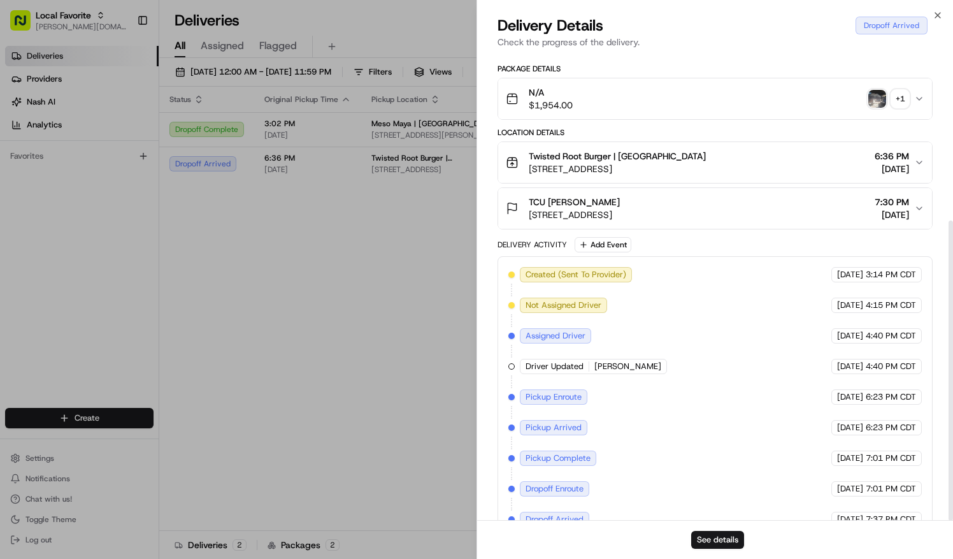
scroll to position [260, 0]
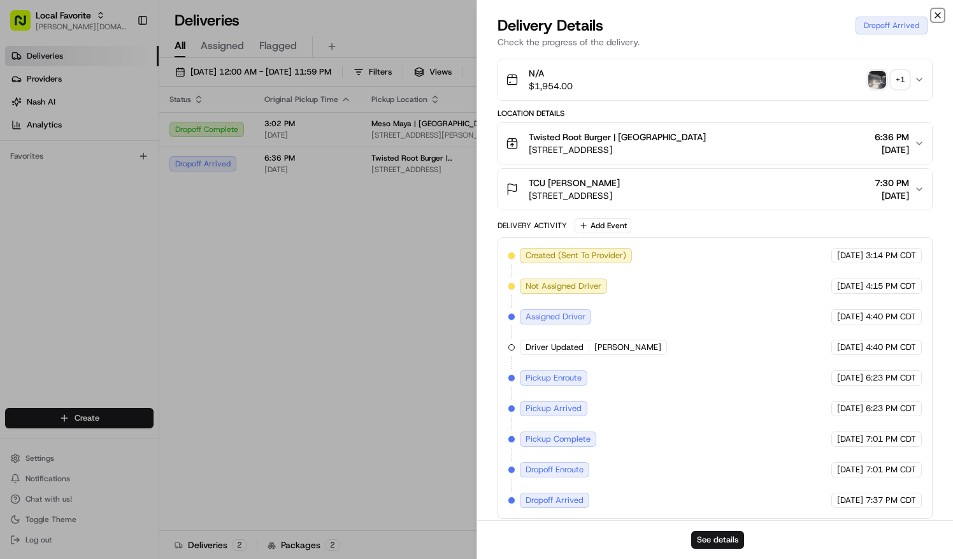
click at [938, 18] on icon "button" at bounding box center [938, 15] width 10 height 10
